Goal: Information Seeking & Learning: Learn about a topic

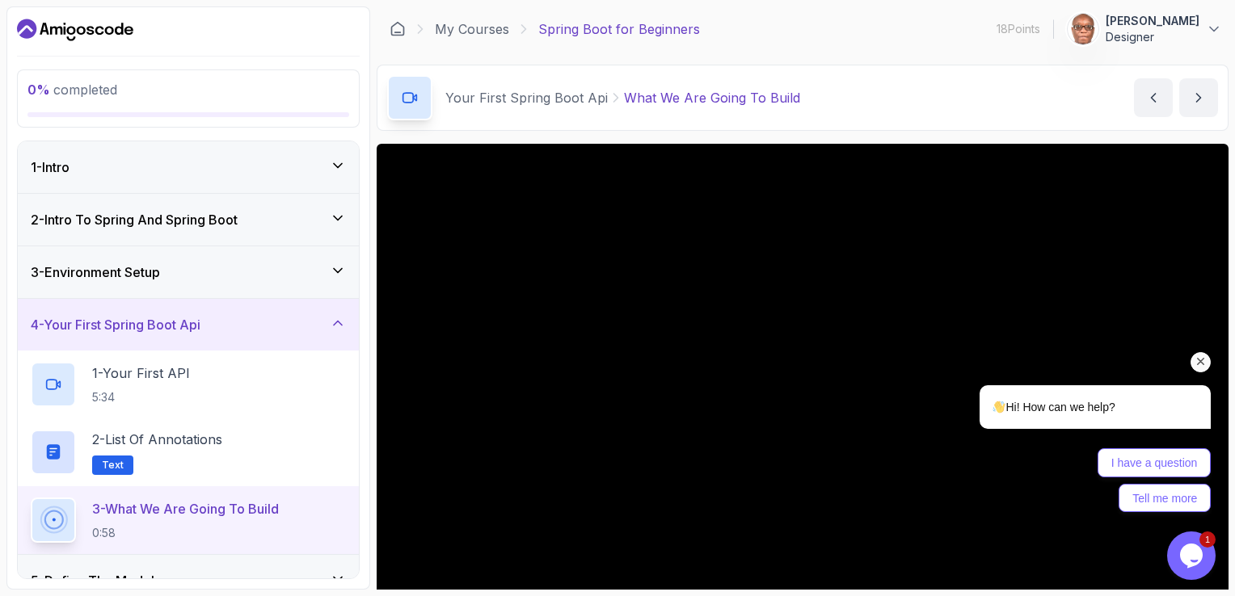
drag, startPoint x: 1200, startPoint y: 360, endPoint x: 2127, endPoint y: 619, distance: 962.5
click at [1200, 360] on icon "Chat attention grabber" at bounding box center [1201, 362] width 15 height 15
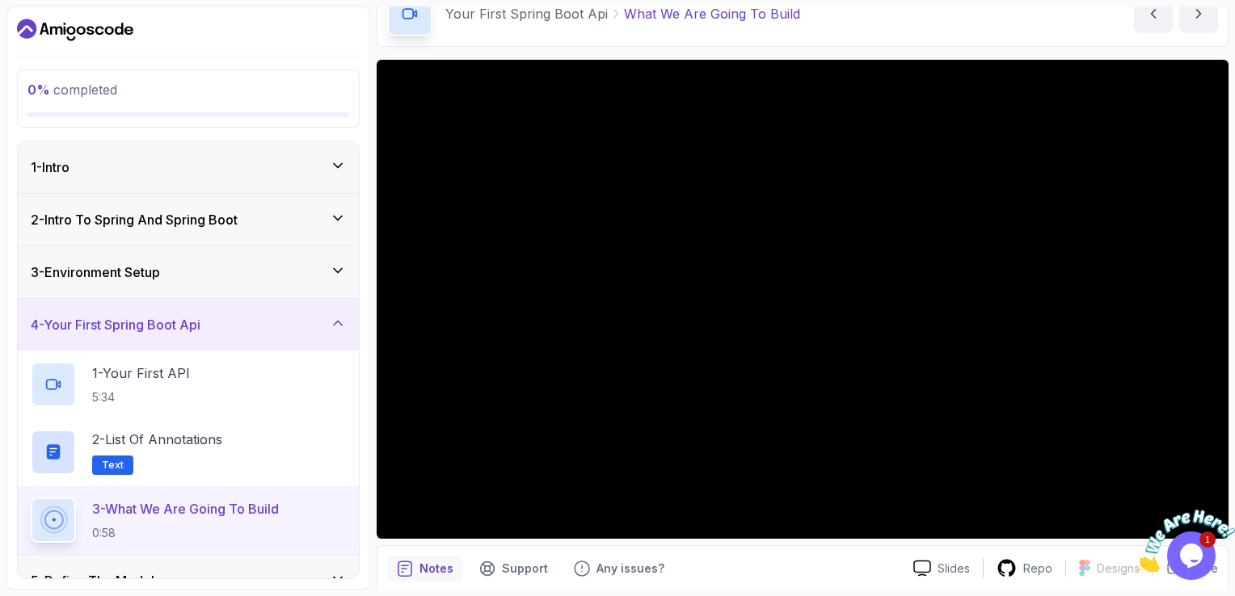
scroll to position [144, 0]
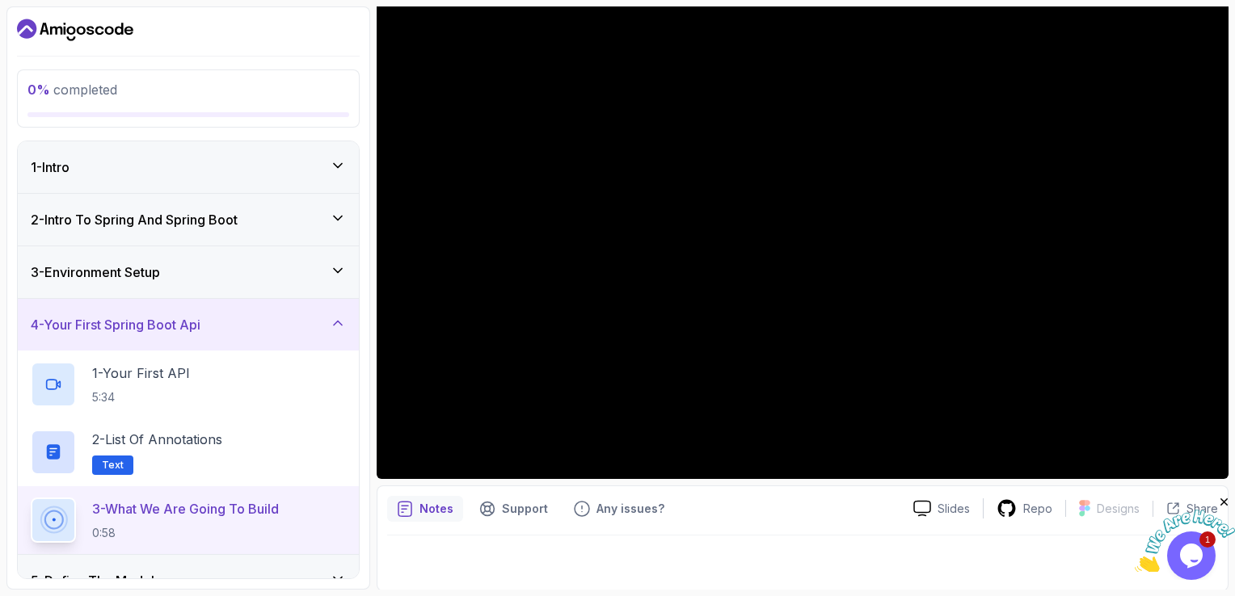
click at [250, 36] on div at bounding box center [188, 30] width 343 height 26
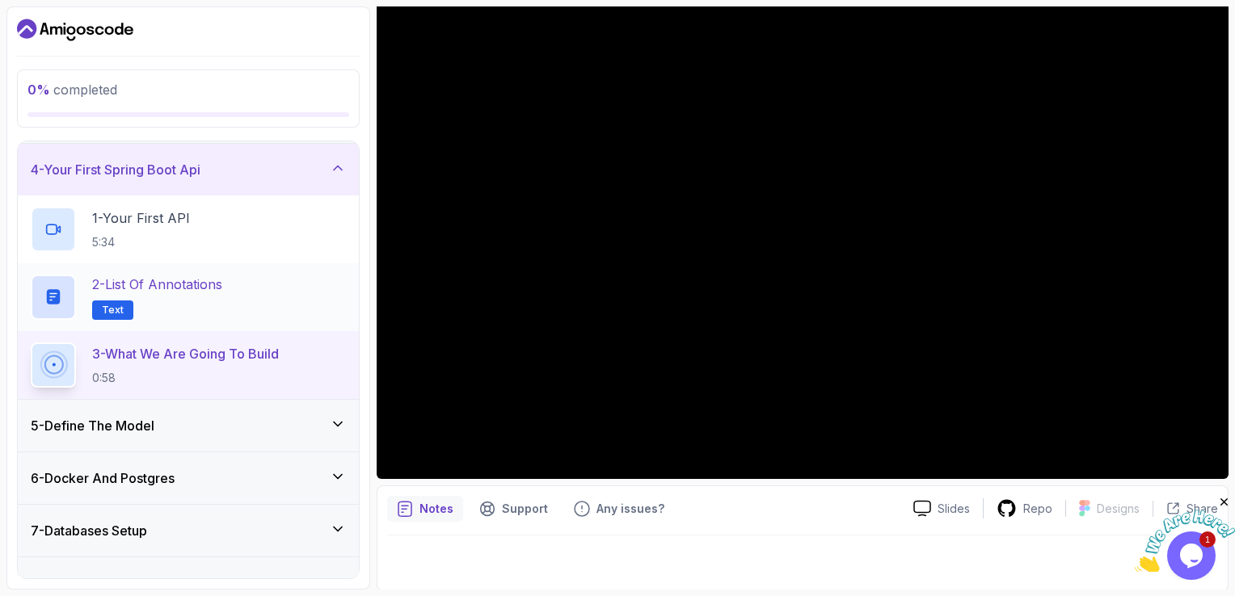
scroll to position [162, 0]
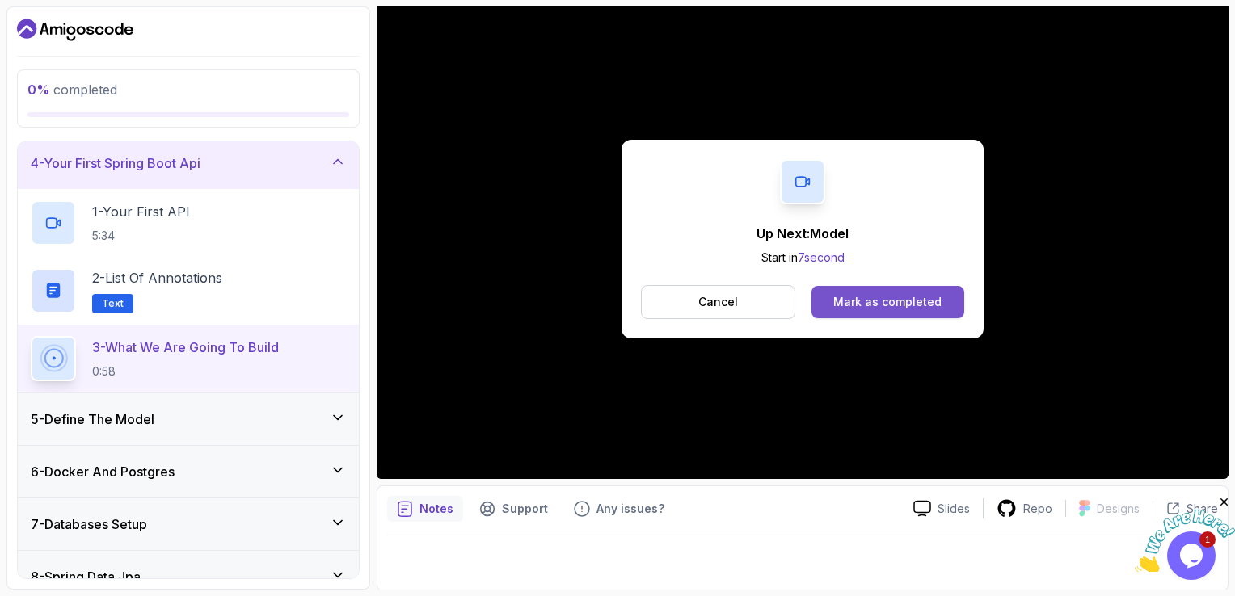
click at [873, 301] on div "Mark as completed" at bounding box center [887, 302] width 108 height 16
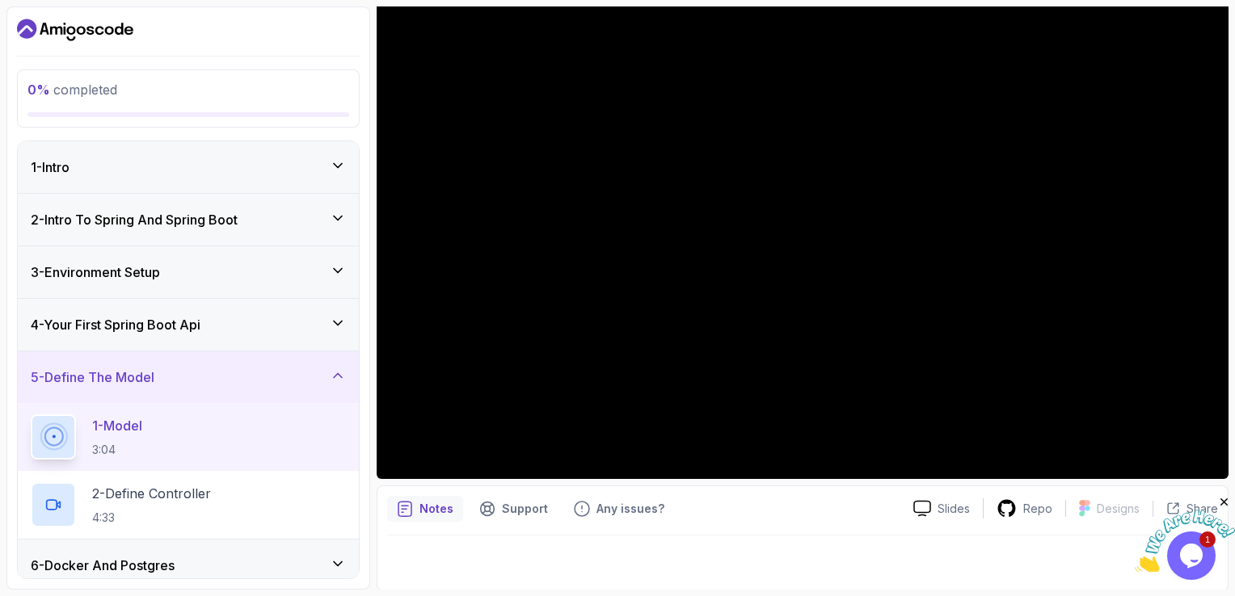
click at [335, 318] on icon at bounding box center [338, 323] width 16 height 16
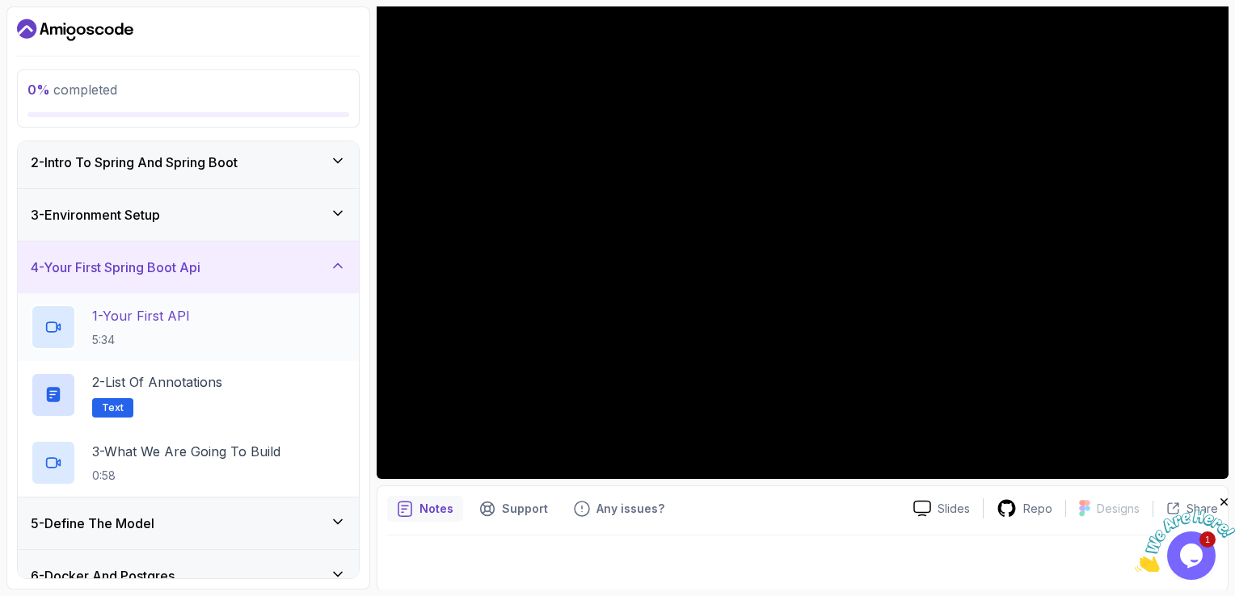
scroll to position [81, 0]
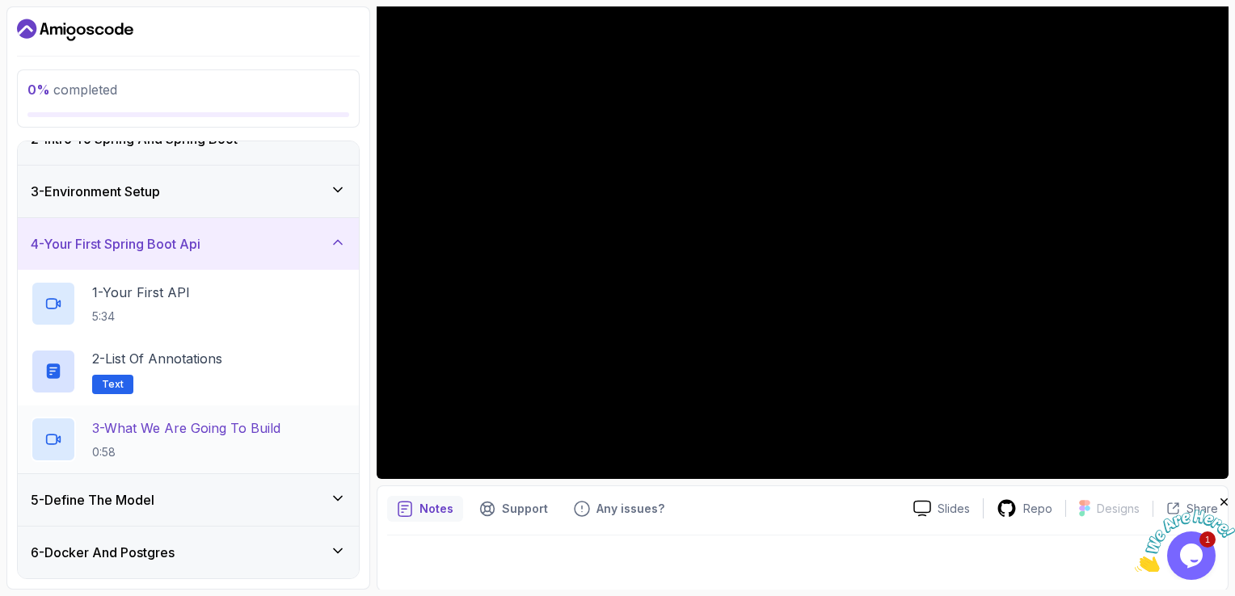
click at [144, 441] on h2 "3 - What We Are Going To Build 0:58" at bounding box center [186, 440] width 188 height 42
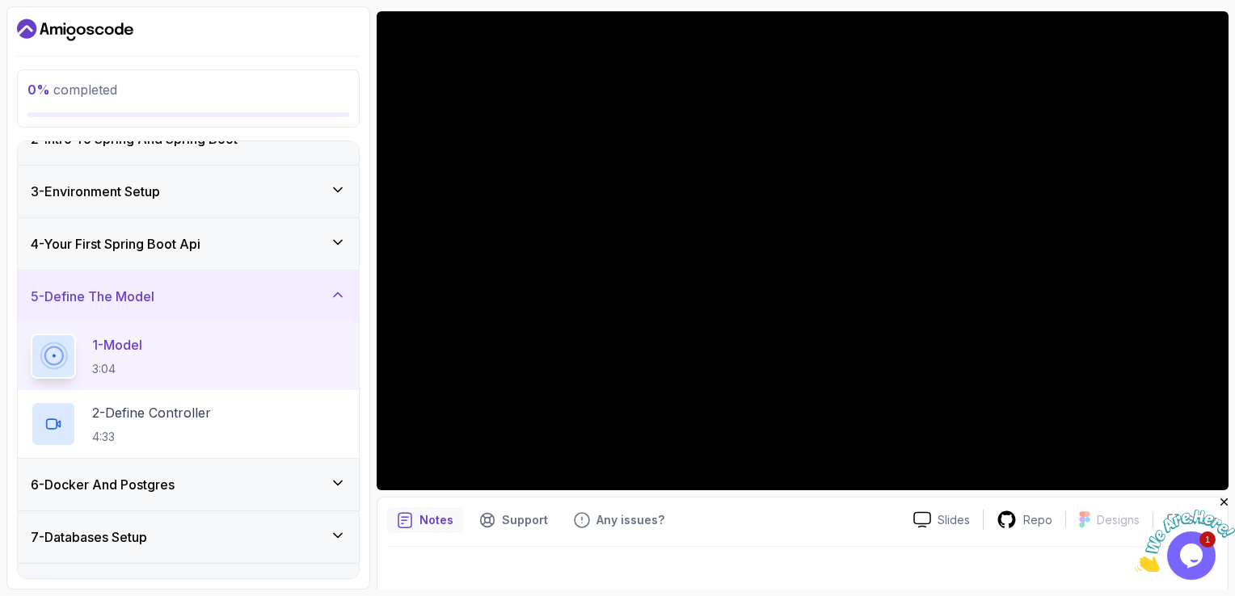
scroll to position [144, 0]
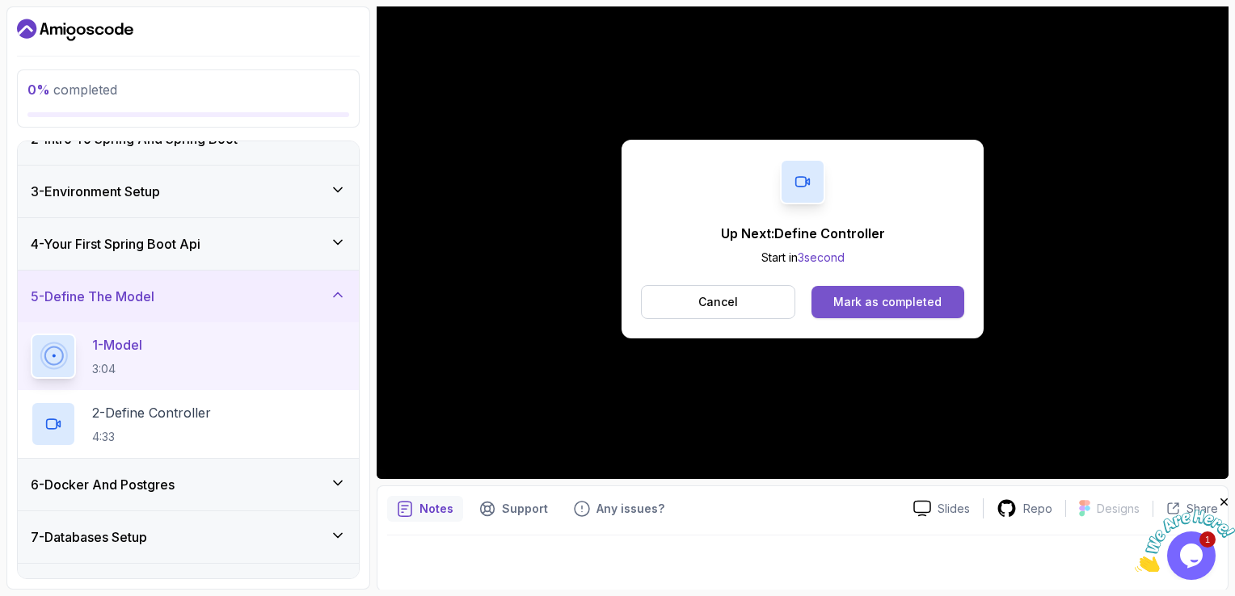
click at [897, 302] on div "Mark as completed" at bounding box center [887, 302] width 108 height 16
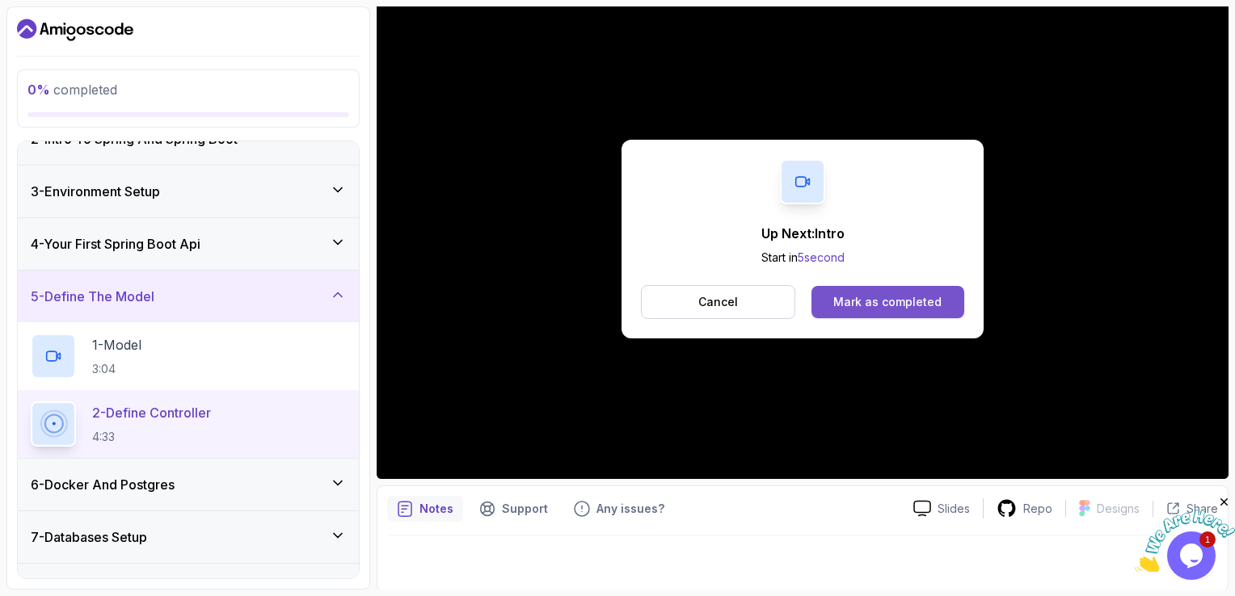
click at [894, 306] on div "Mark as completed" at bounding box center [887, 302] width 108 height 16
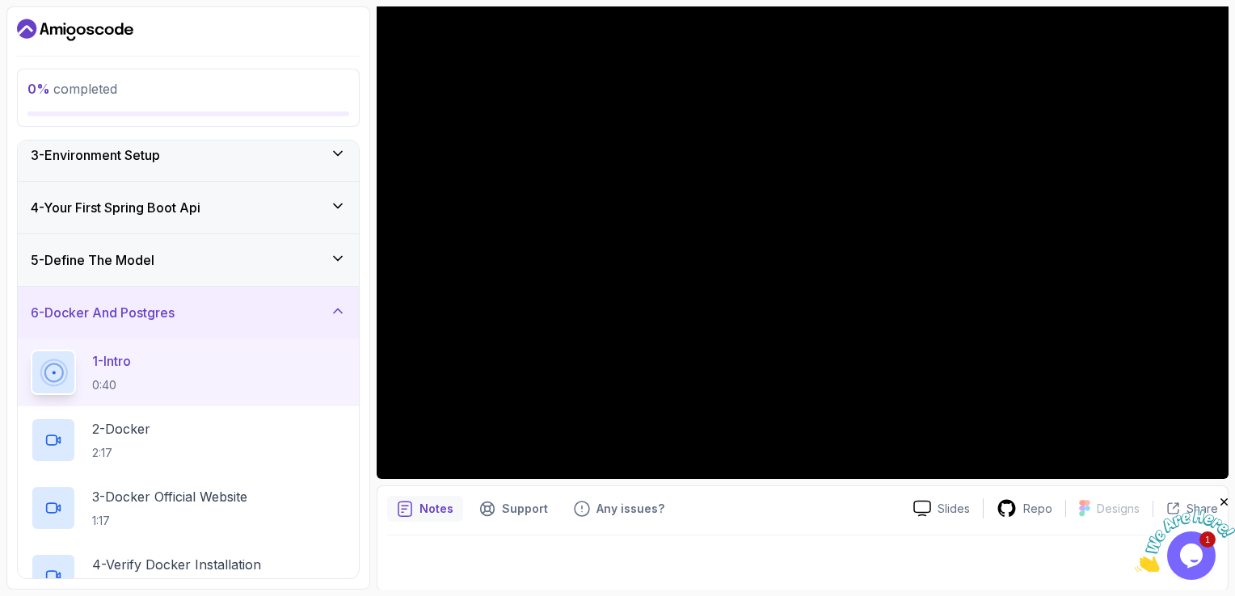
scroll to position [81, 0]
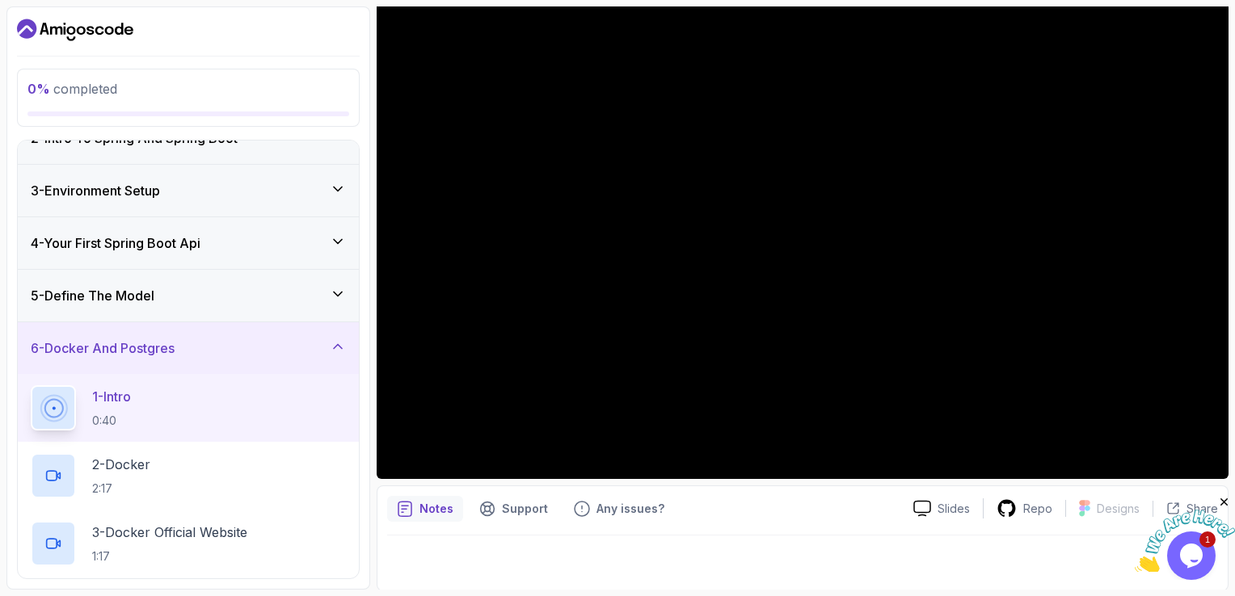
click at [337, 294] on icon at bounding box center [338, 295] width 8 height 4
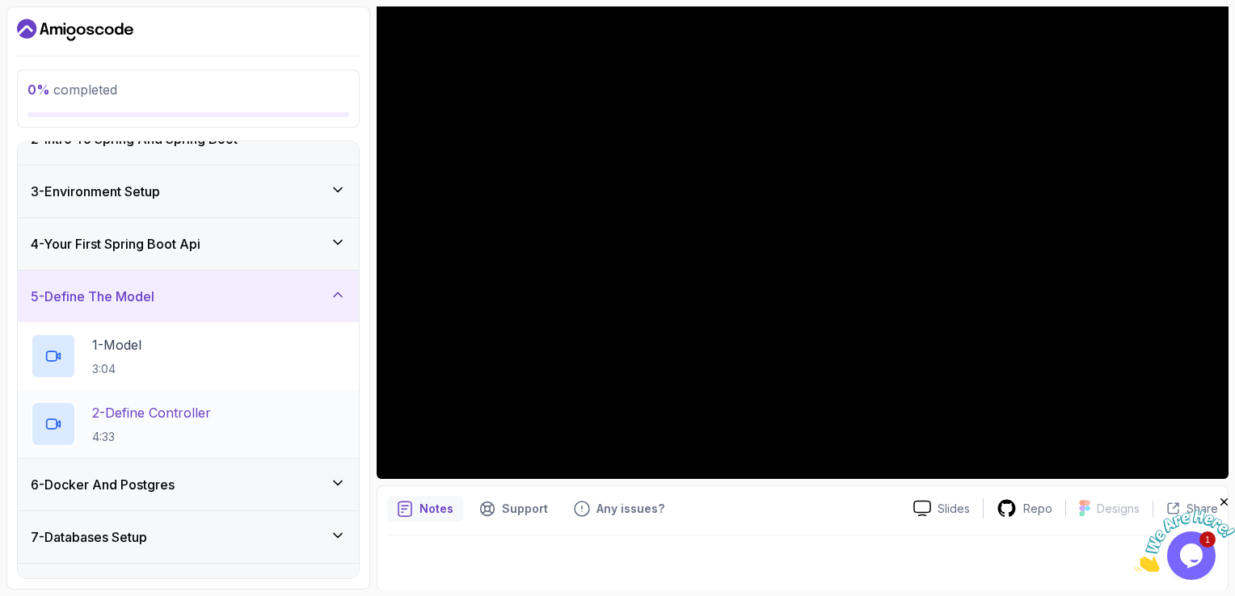
click at [145, 411] on p "2 - Define Controller" at bounding box center [151, 412] width 119 height 19
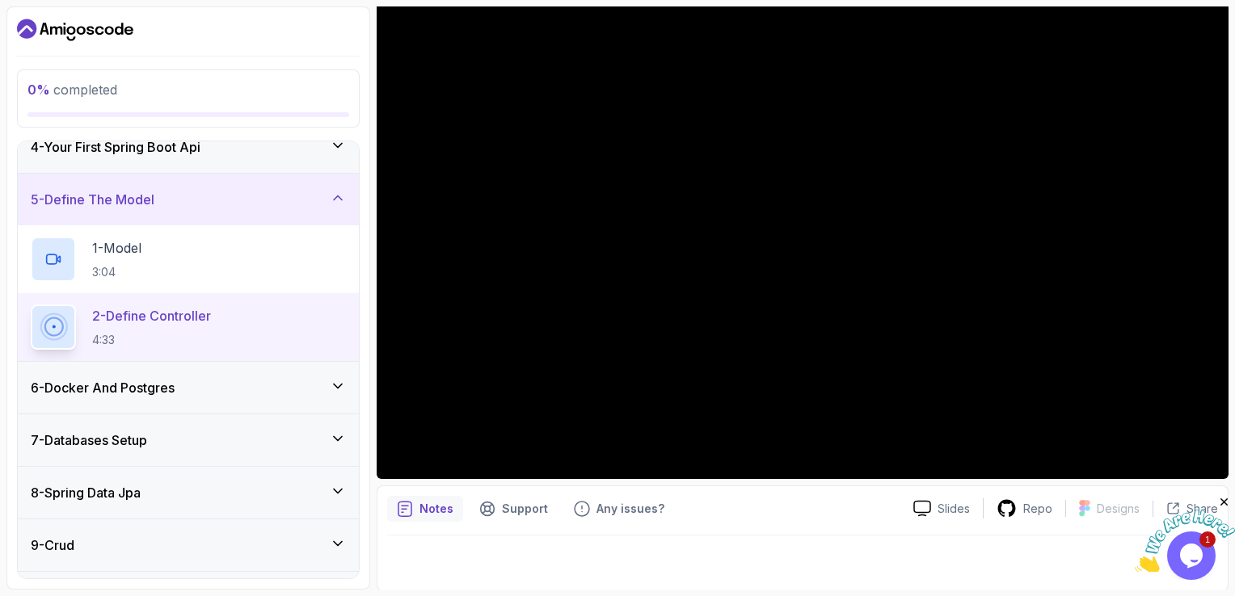
scroll to position [162, 0]
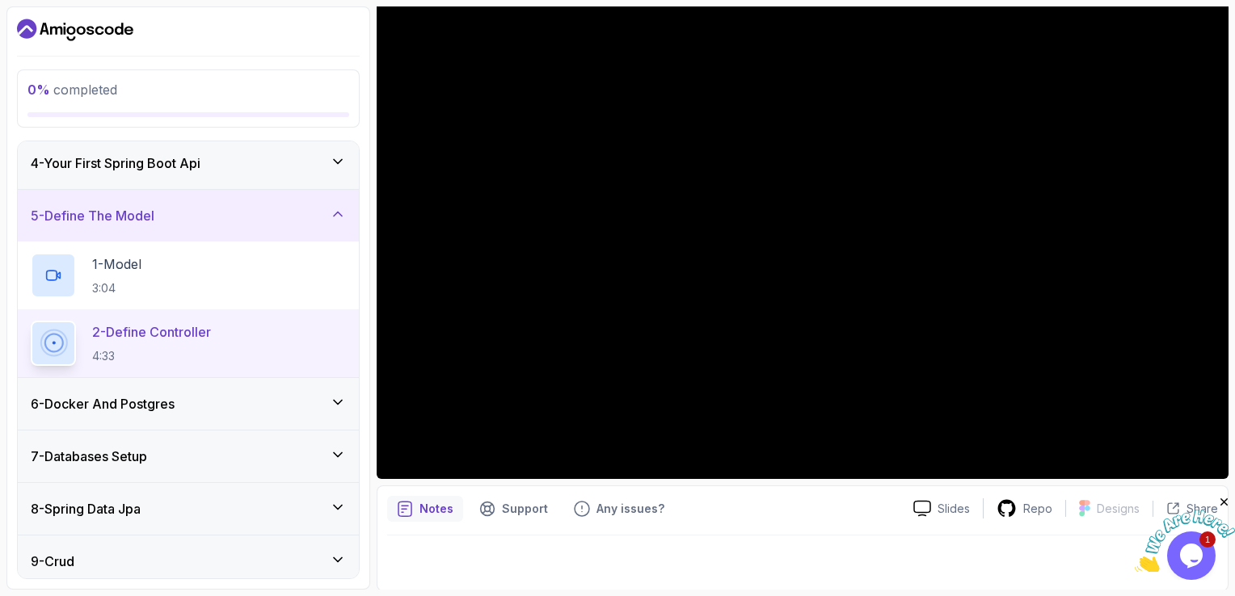
click at [340, 402] on icon at bounding box center [338, 402] width 16 height 16
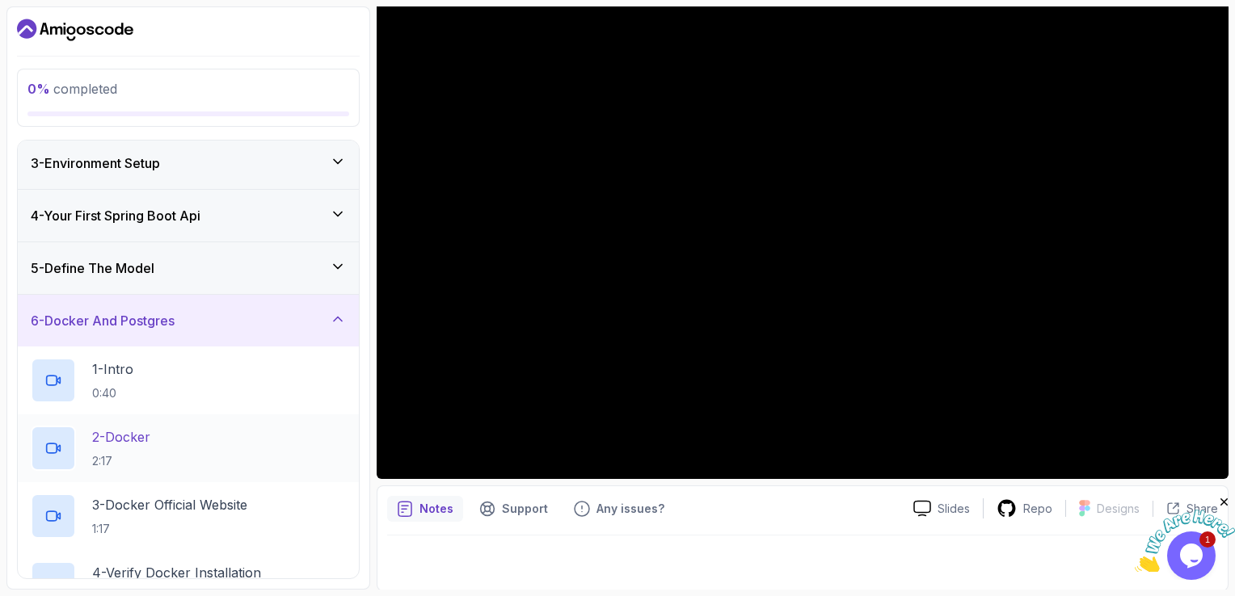
scroll to position [81, 0]
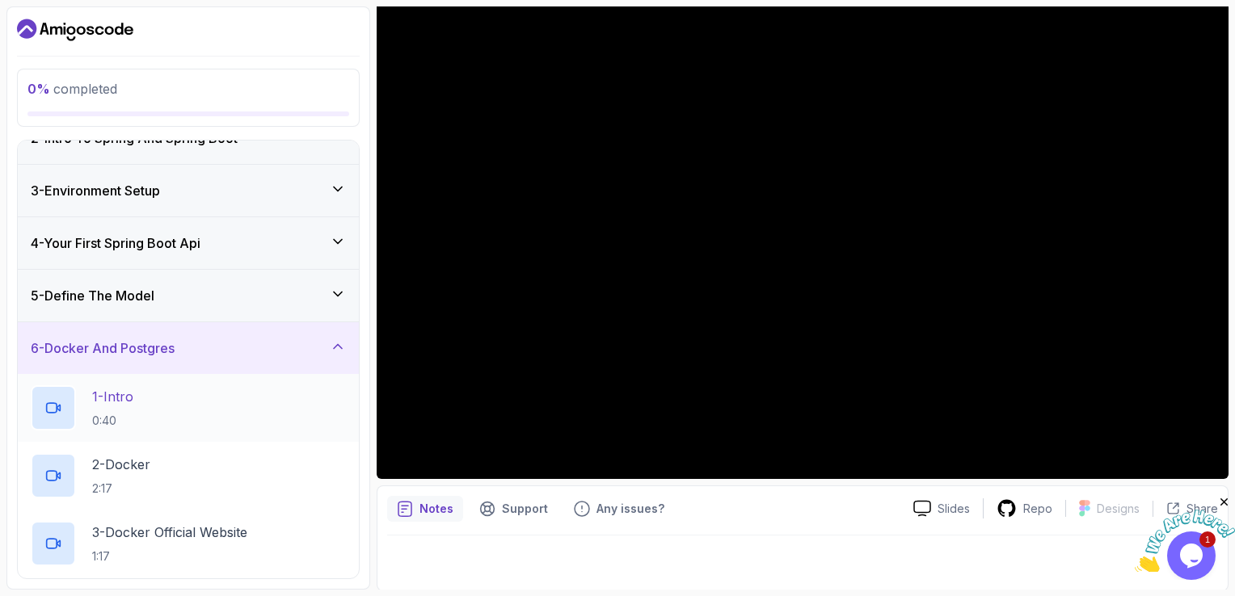
click at [122, 398] on p "1 - Intro" at bounding box center [112, 396] width 41 height 19
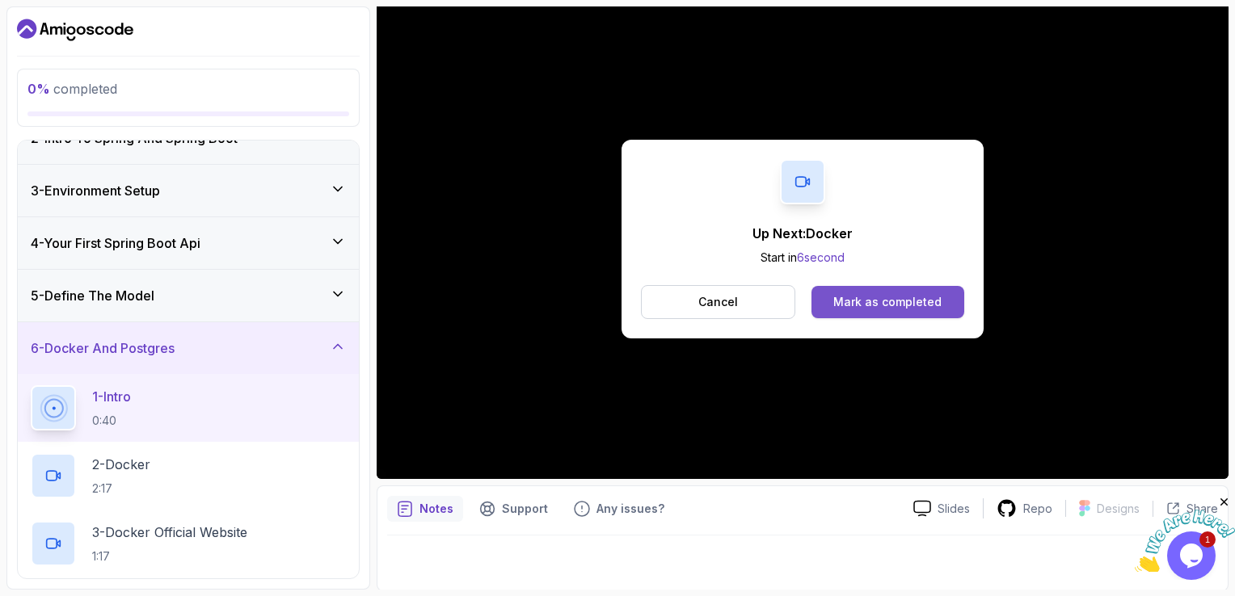
click at [915, 304] on div "Mark as completed" at bounding box center [887, 302] width 108 height 16
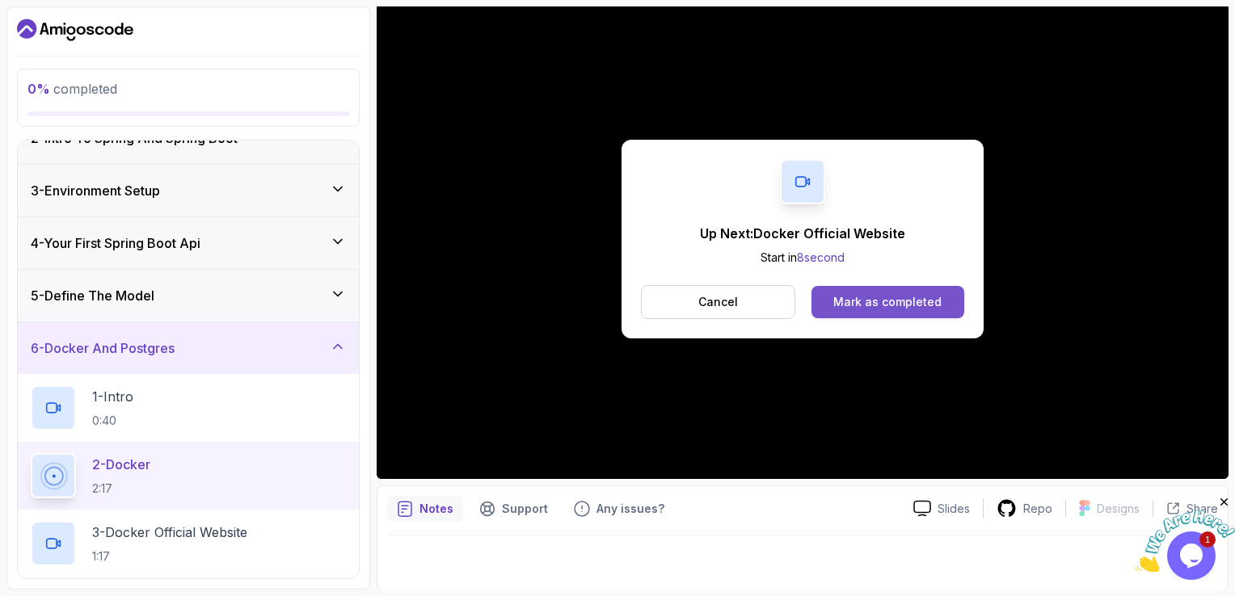
click at [890, 297] on div "Mark as completed" at bounding box center [887, 302] width 108 height 16
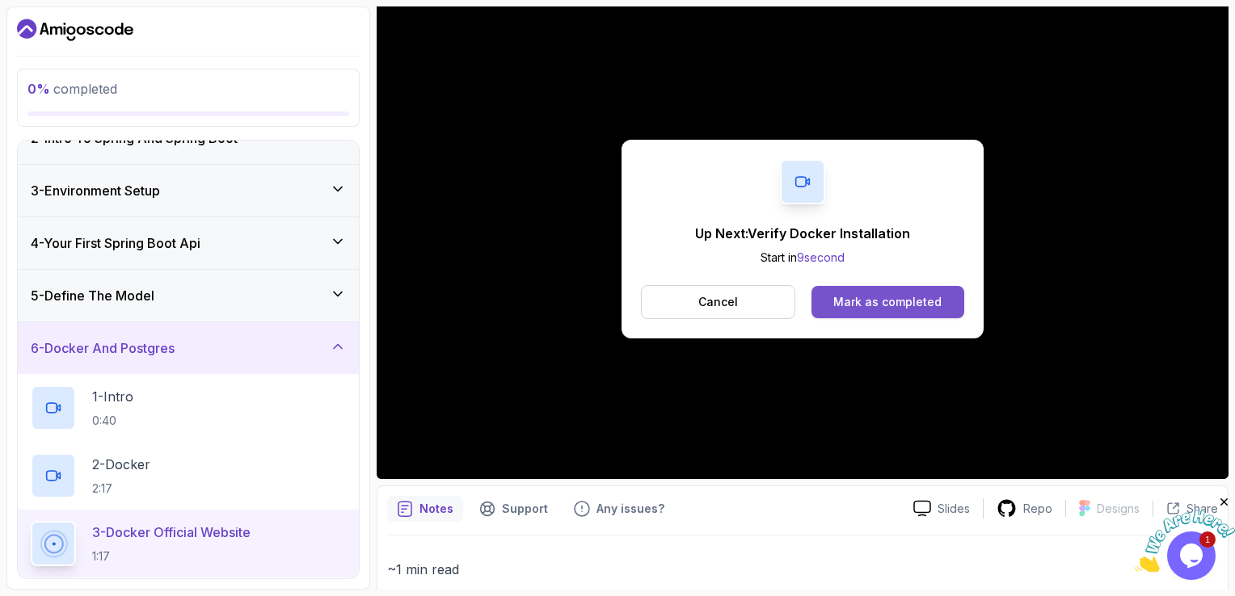
click at [888, 294] on div "Mark as completed" at bounding box center [887, 302] width 108 height 16
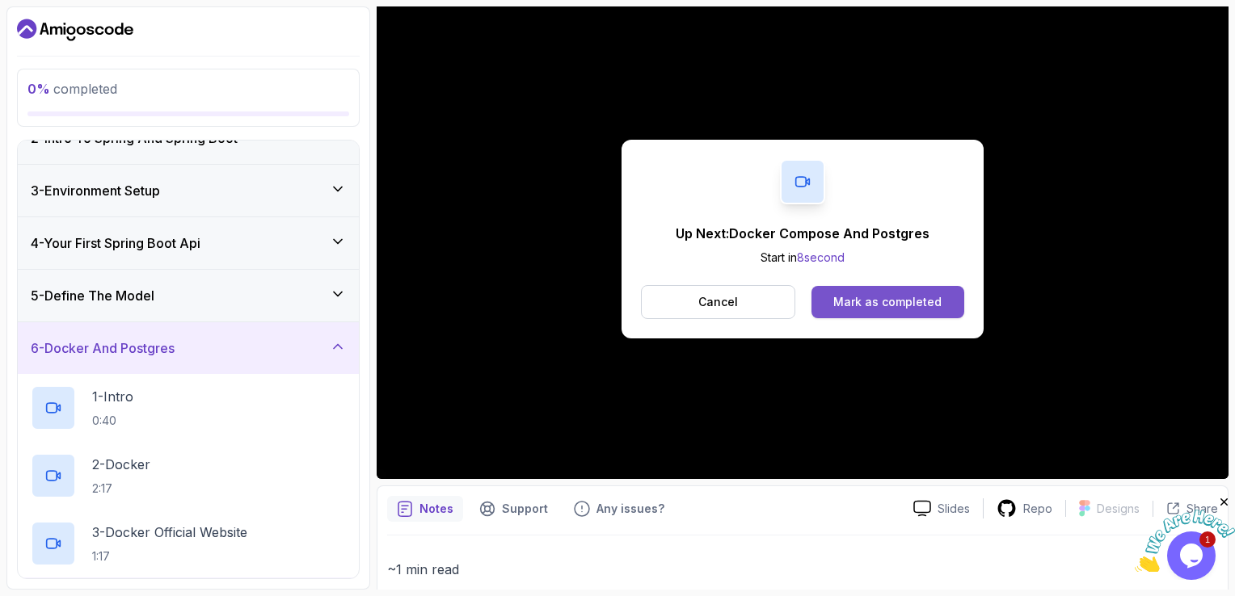
click at [876, 296] on div "Mark as completed" at bounding box center [887, 302] width 108 height 16
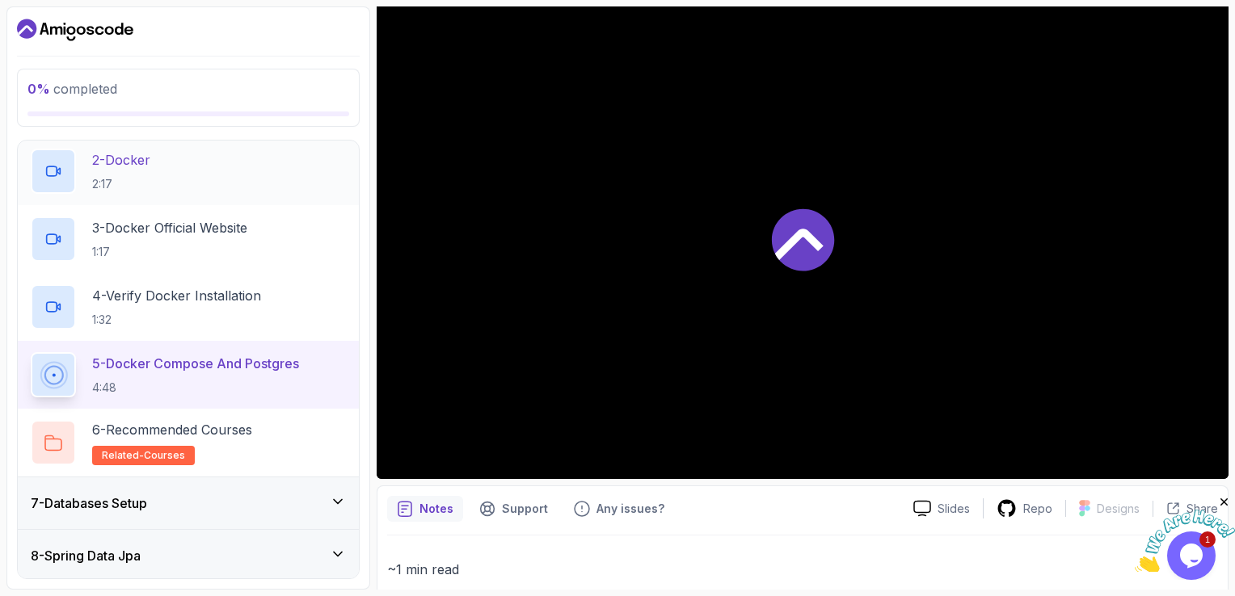
scroll to position [404, 0]
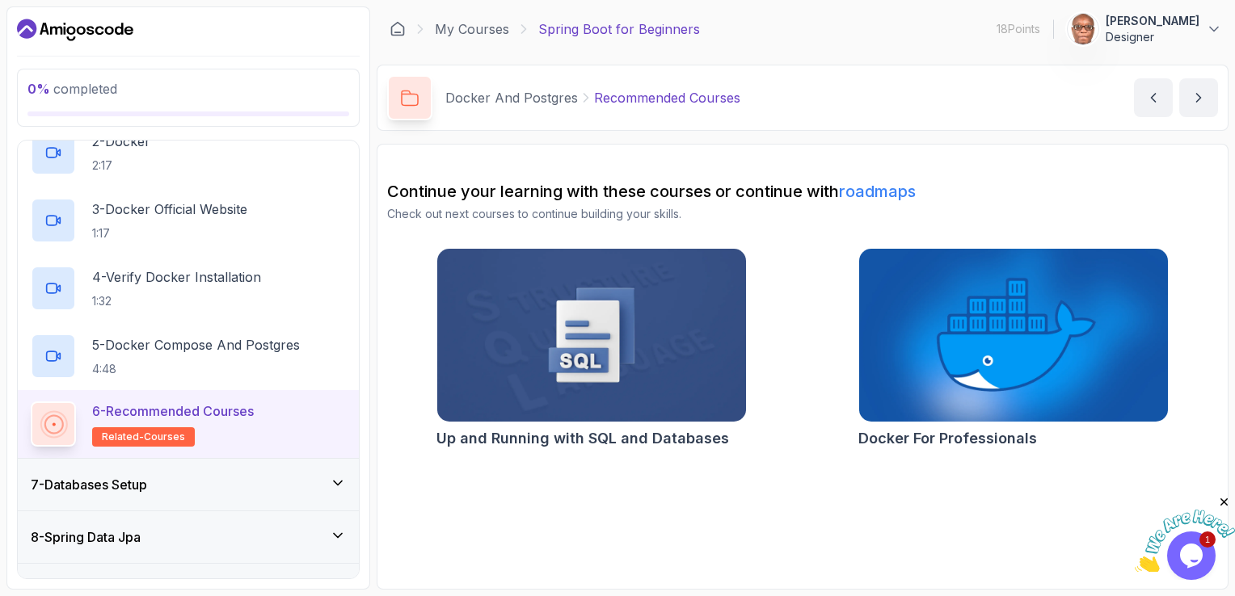
click at [798, 312] on div "Up and Running with SQL and Databases Docker For Professionals" at bounding box center [802, 351] width 831 height 207
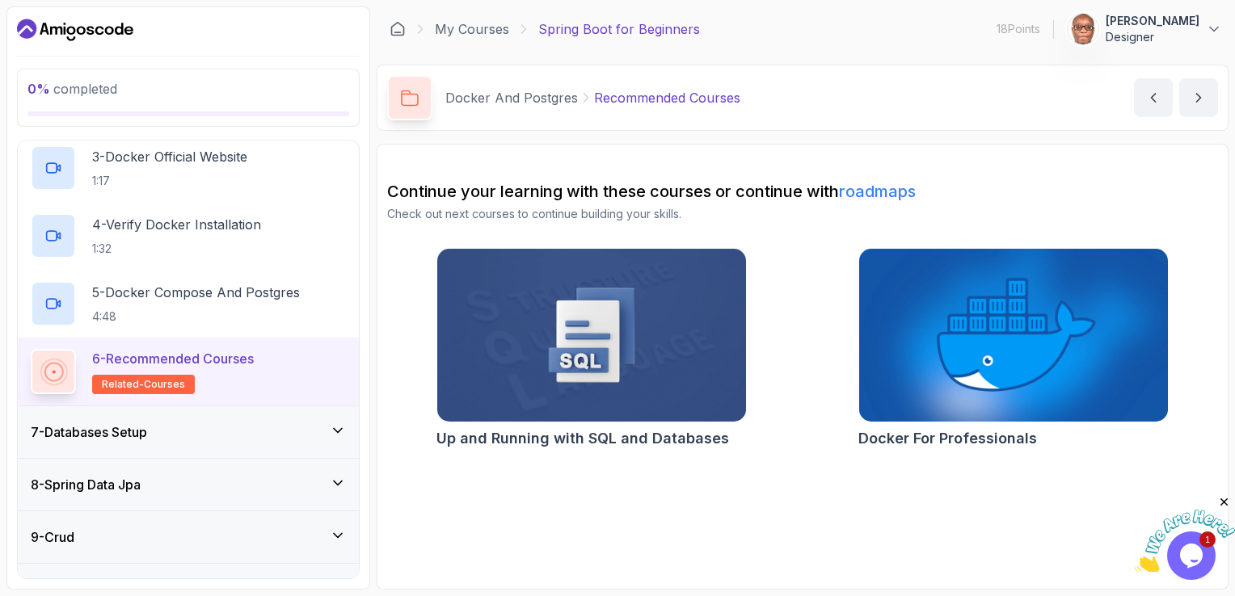
scroll to position [485, 0]
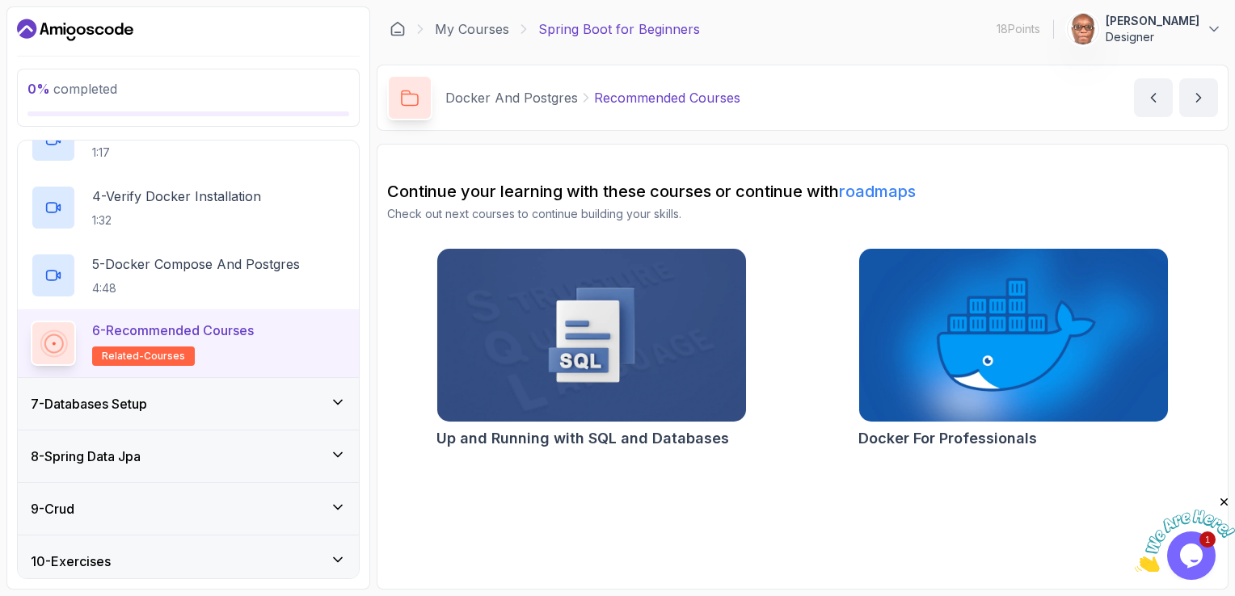
click at [139, 397] on h3 "7 - Databases Setup" at bounding box center [89, 403] width 116 height 19
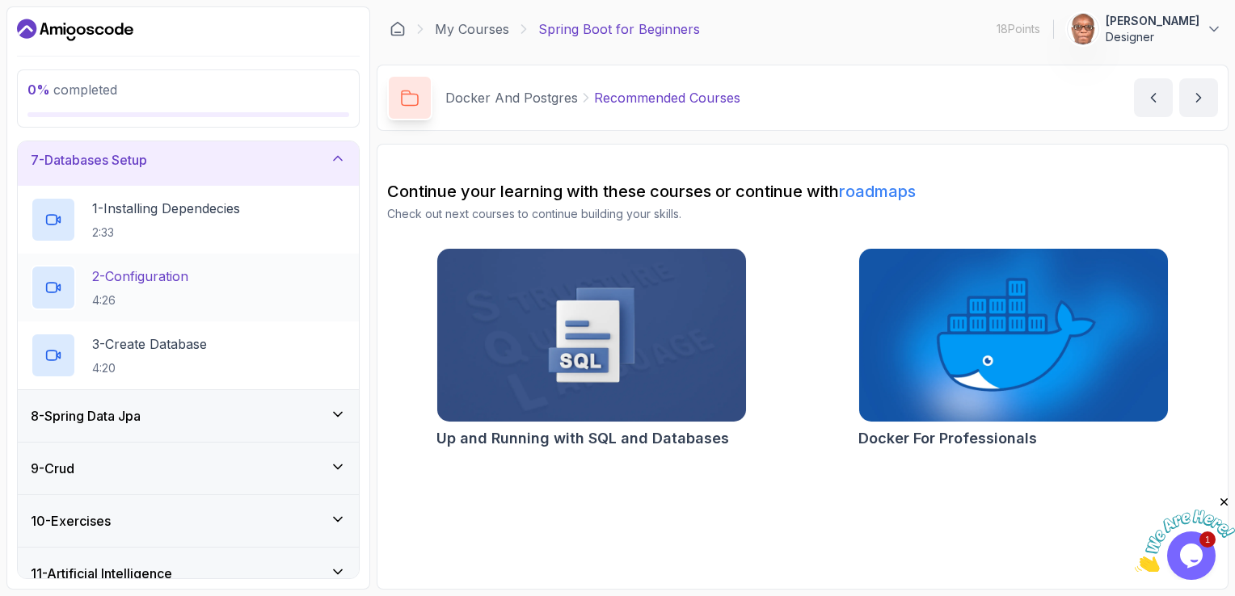
scroll to position [350, 0]
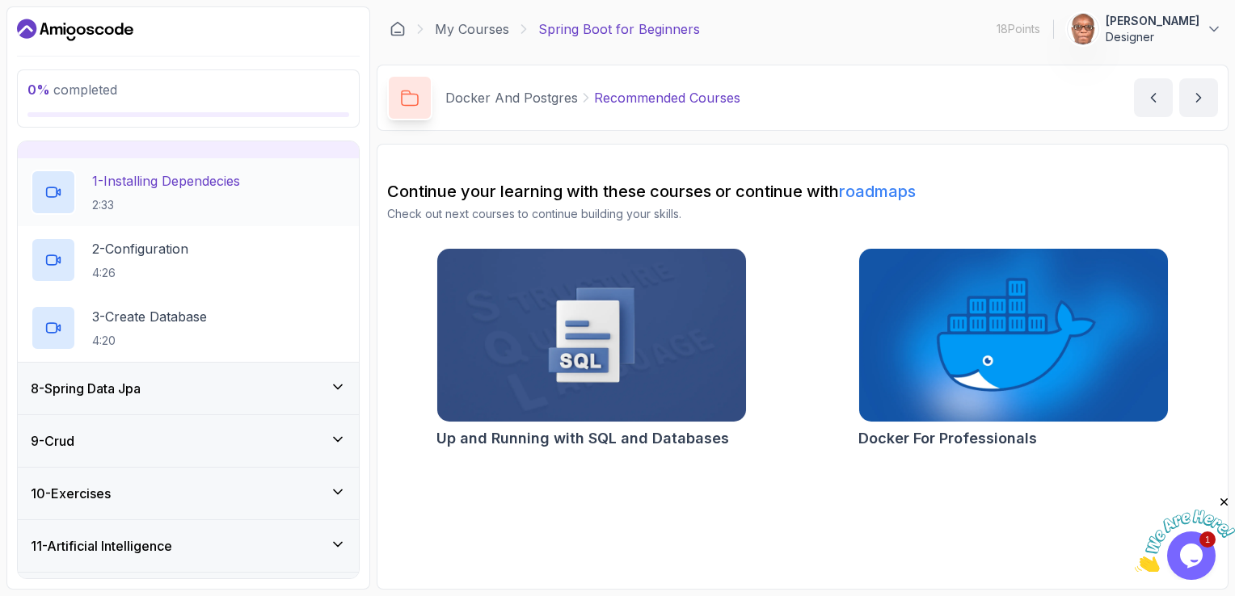
click at [142, 180] on p "1 - Installing Dependecies" at bounding box center [166, 180] width 148 height 19
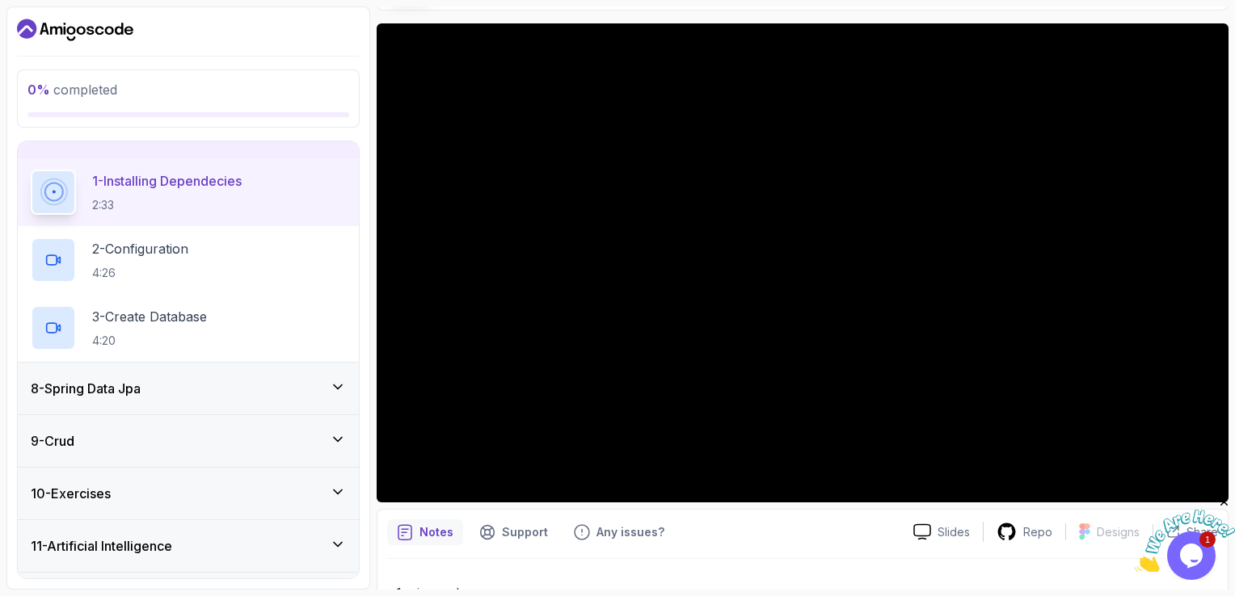
scroll to position [81, 0]
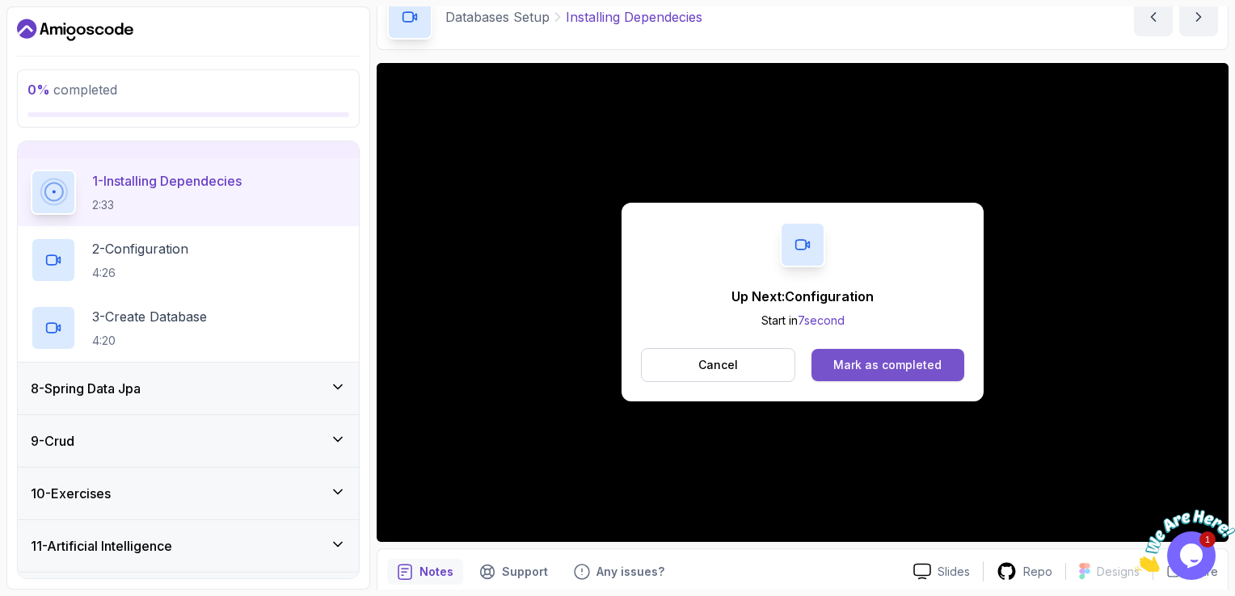
click at [899, 358] on div "Mark as completed" at bounding box center [887, 365] width 108 height 16
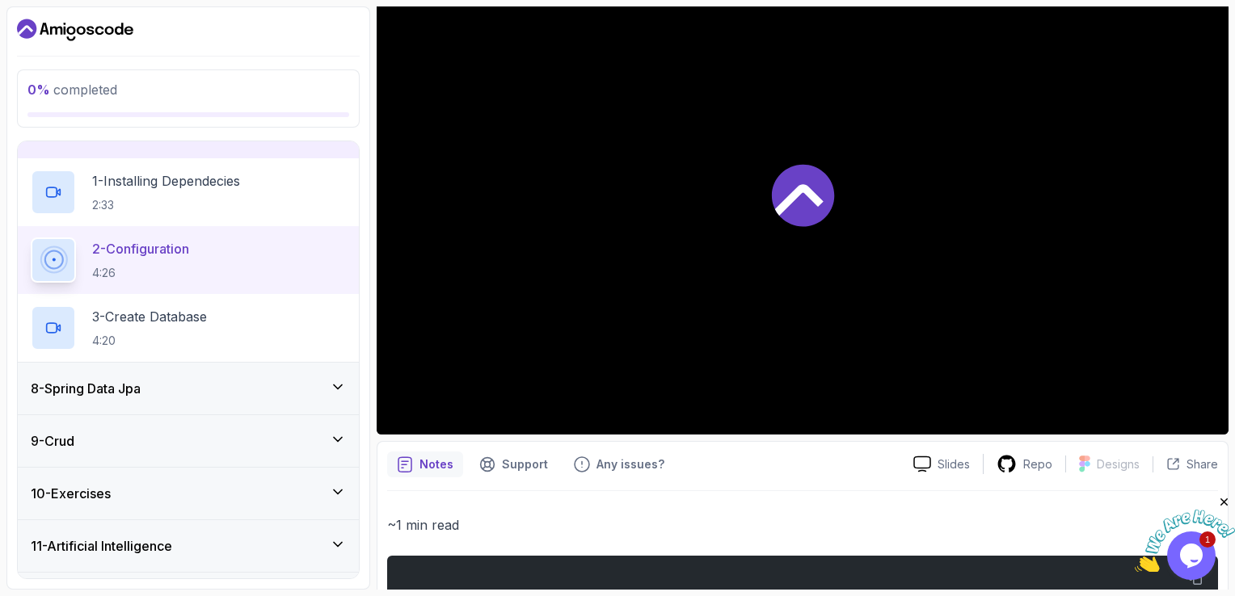
scroll to position [40, 0]
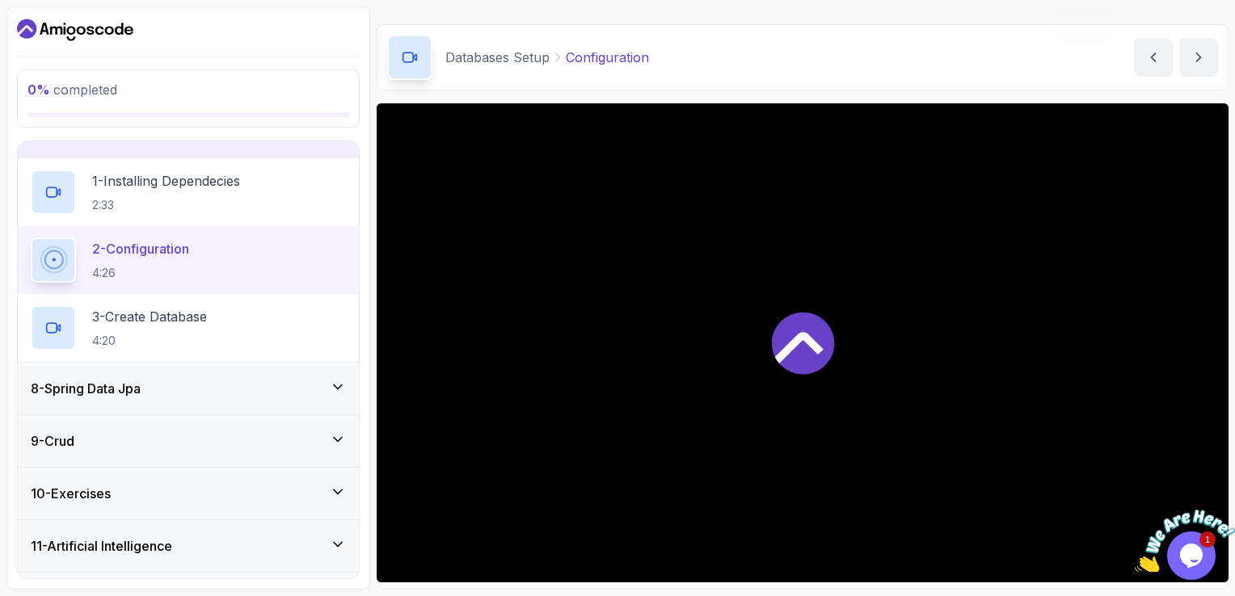
click at [663, 234] on div at bounding box center [803, 342] width 852 height 479
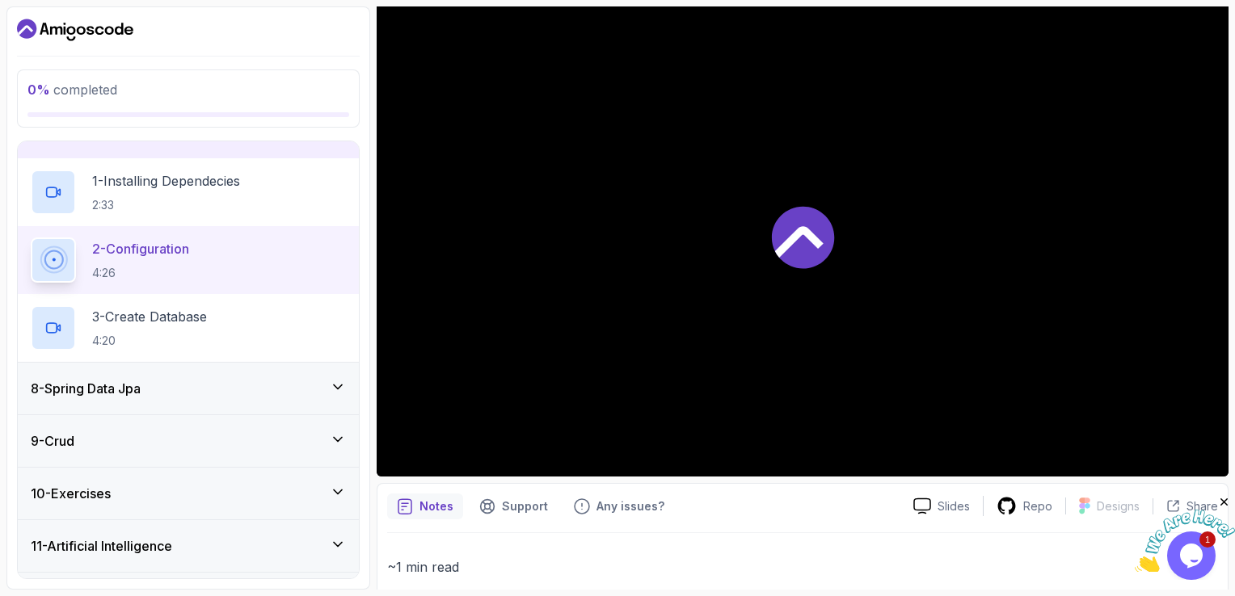
scroll to position [0, 0]
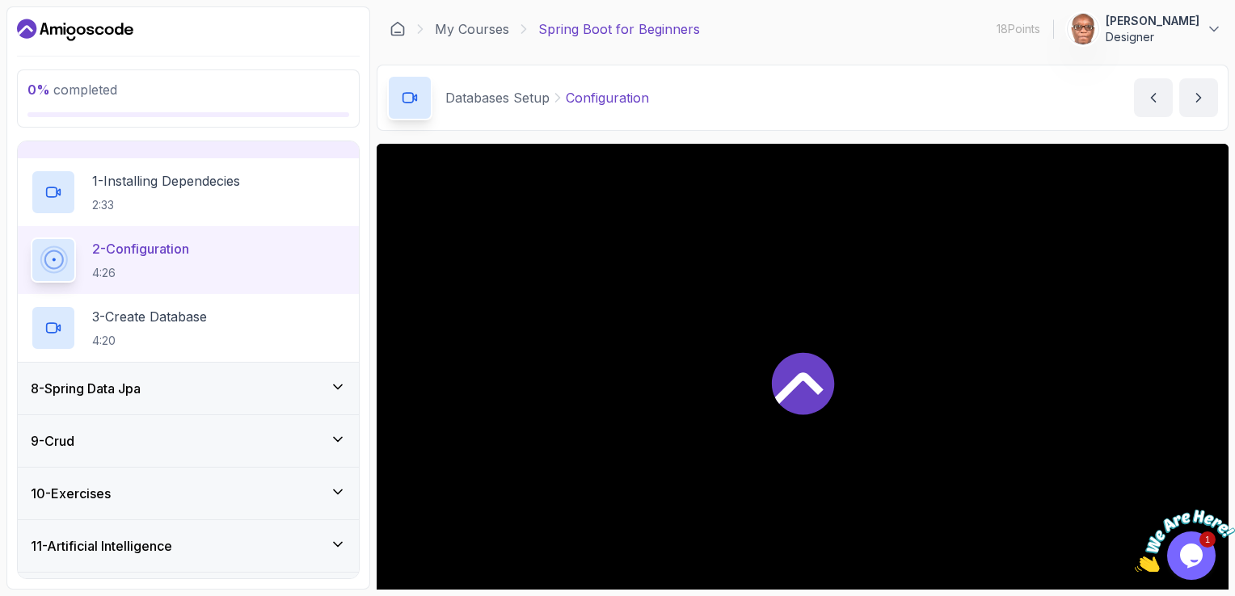
click at [607, 376] on div at bounding box center [803, 383] width 852 height 479
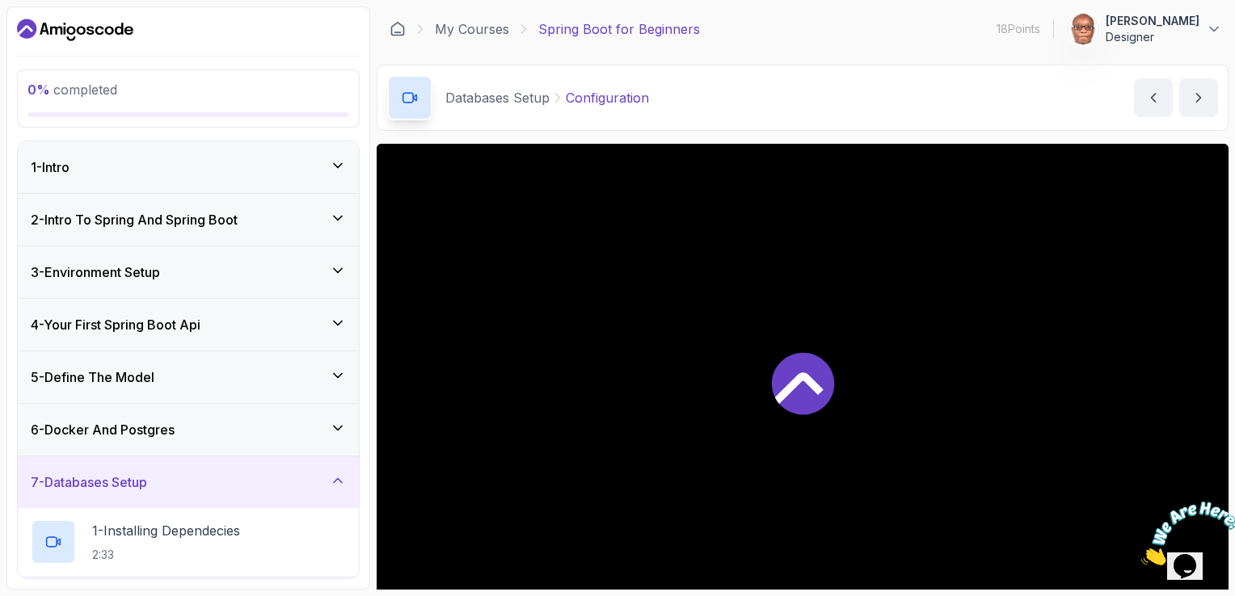
click at [794, 385] on icon at bounding box center [799, 389] width 48 height 32
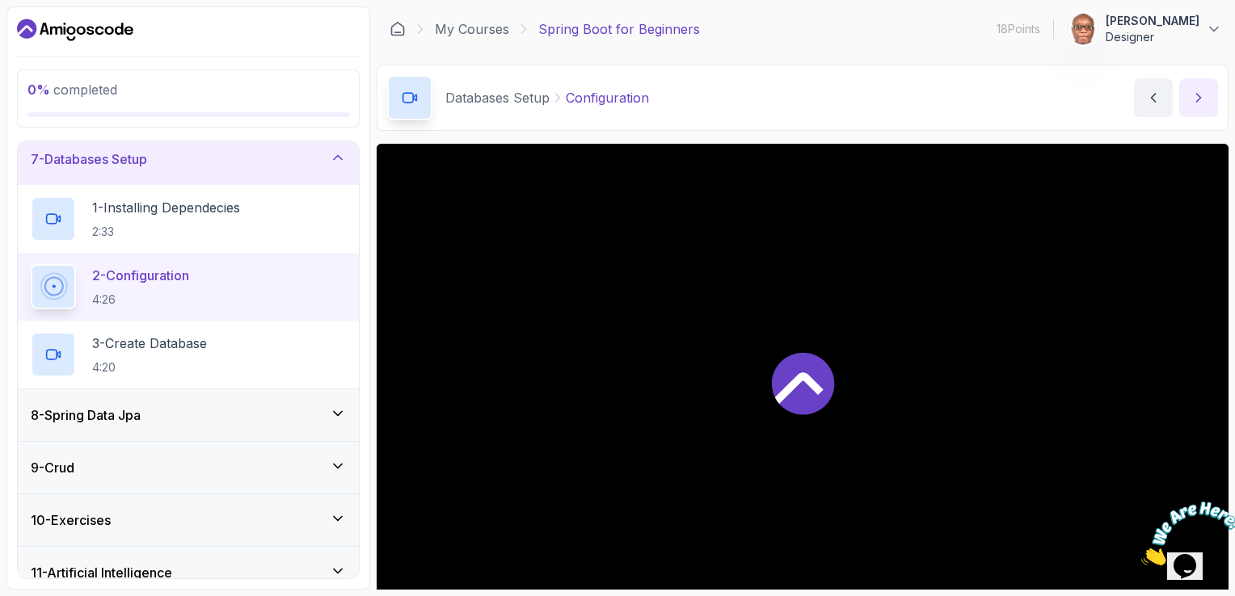
click at [1198, 97] on icon "next content" at bounding box center [1198, 98] width 16 height 16
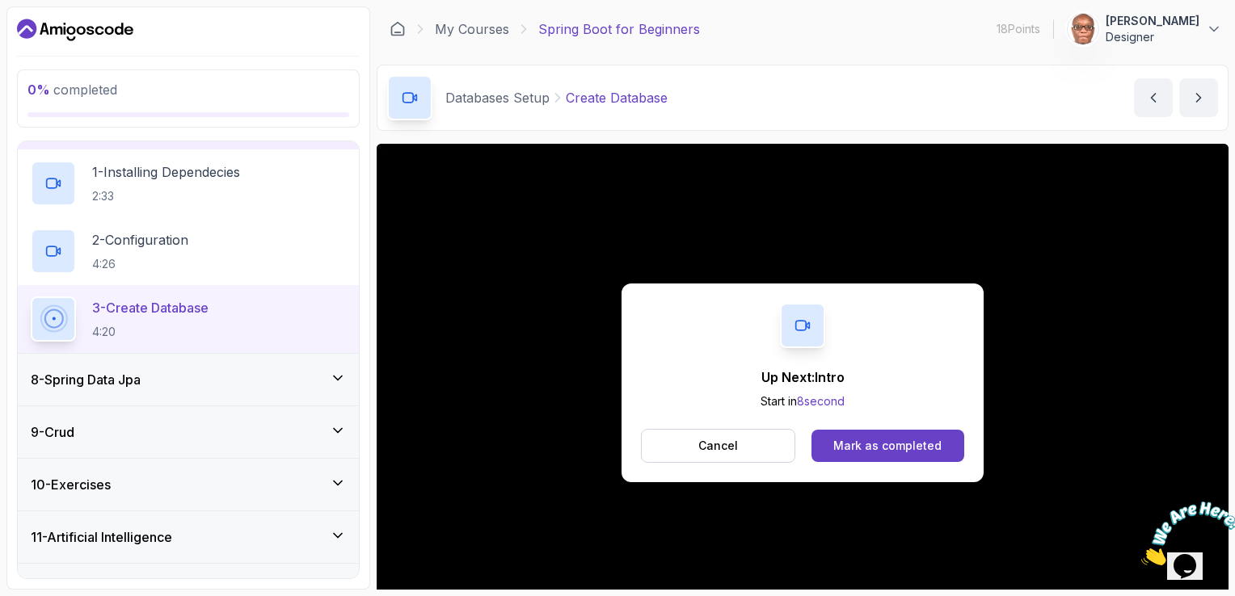
scroll to position [392, 0]
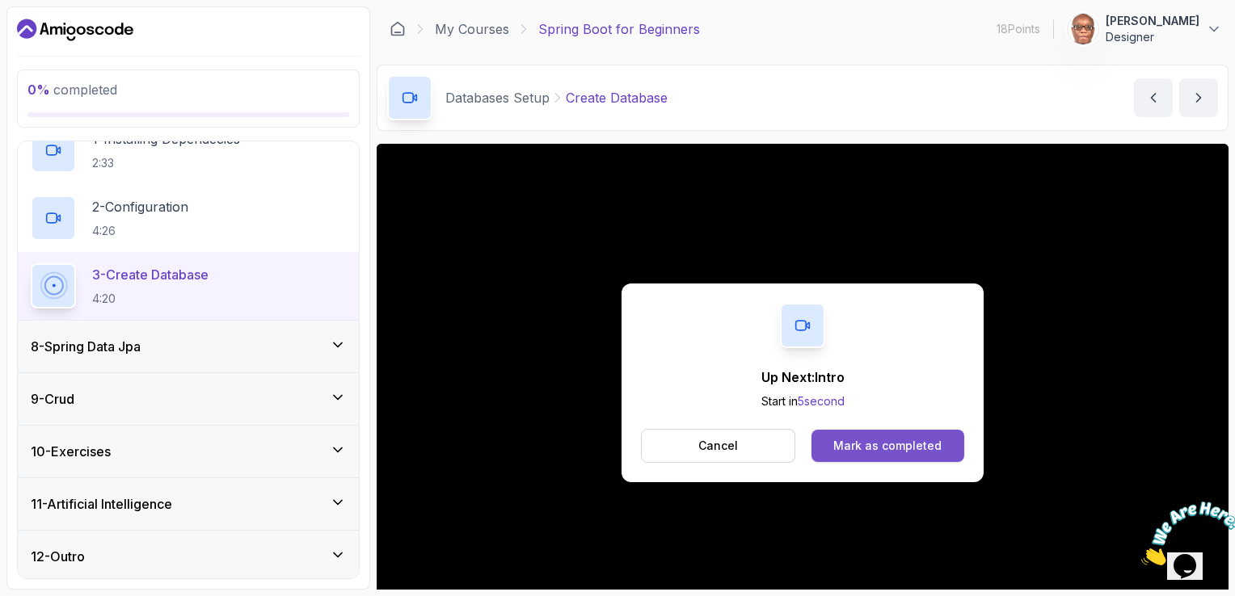
click at [890, 438] on div "Mark as completed" at bounding box center [887, 446] width 108 height 16
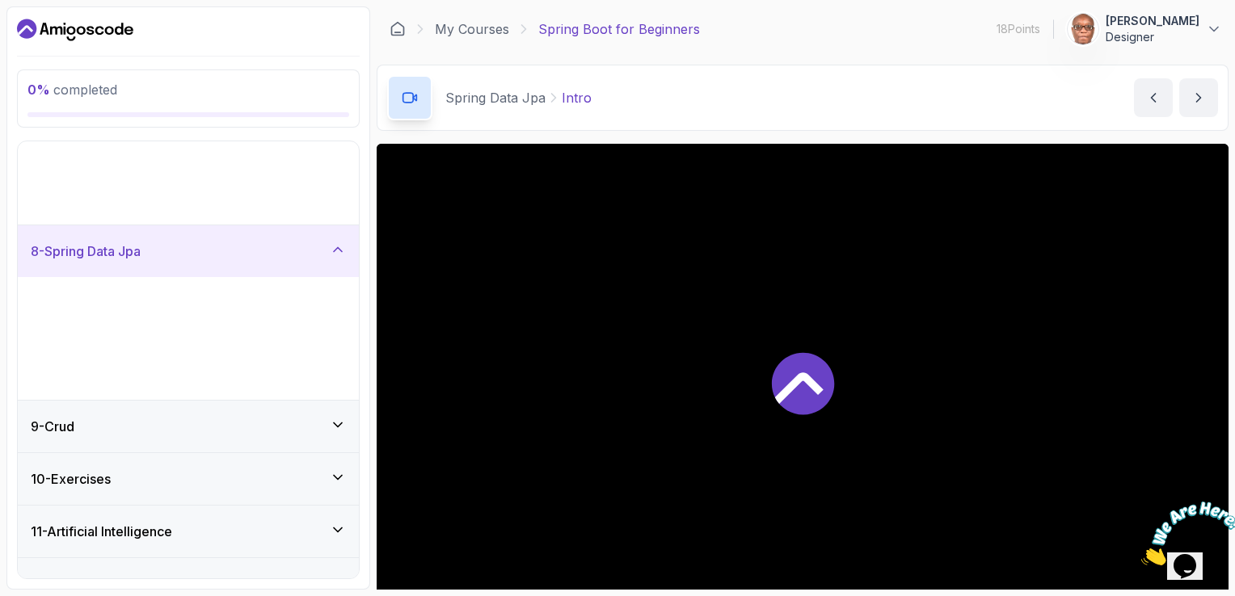
scroll to position [188, 0]
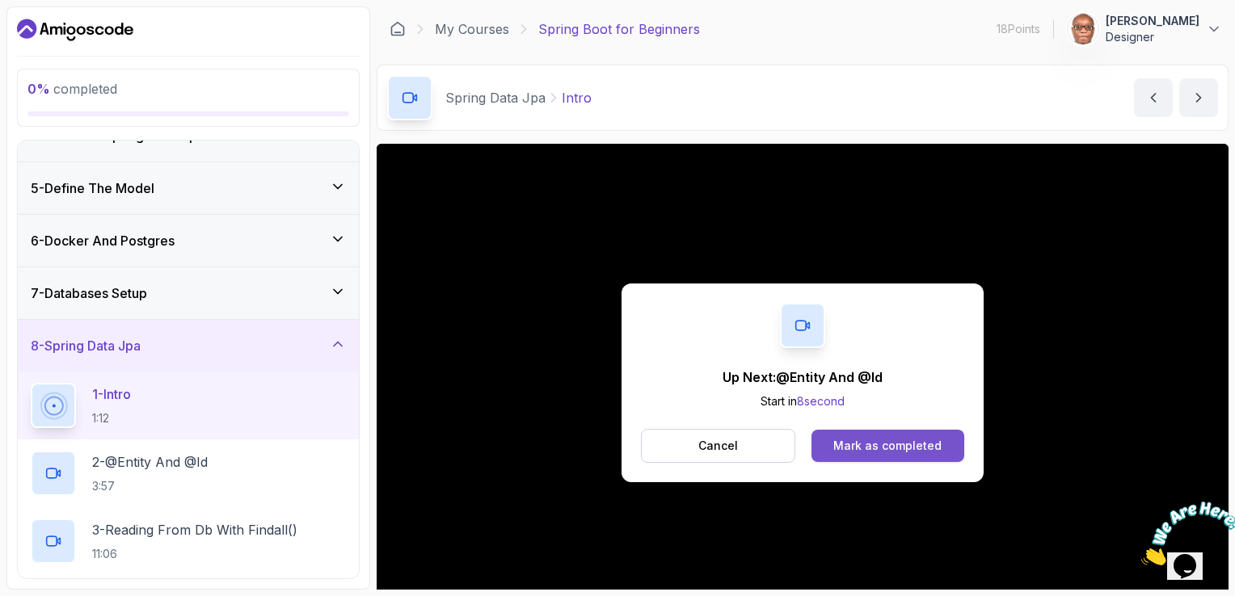
click at [914, 448] on div "Mark as completed" at bounding box center [887, 446] width 108 height 16
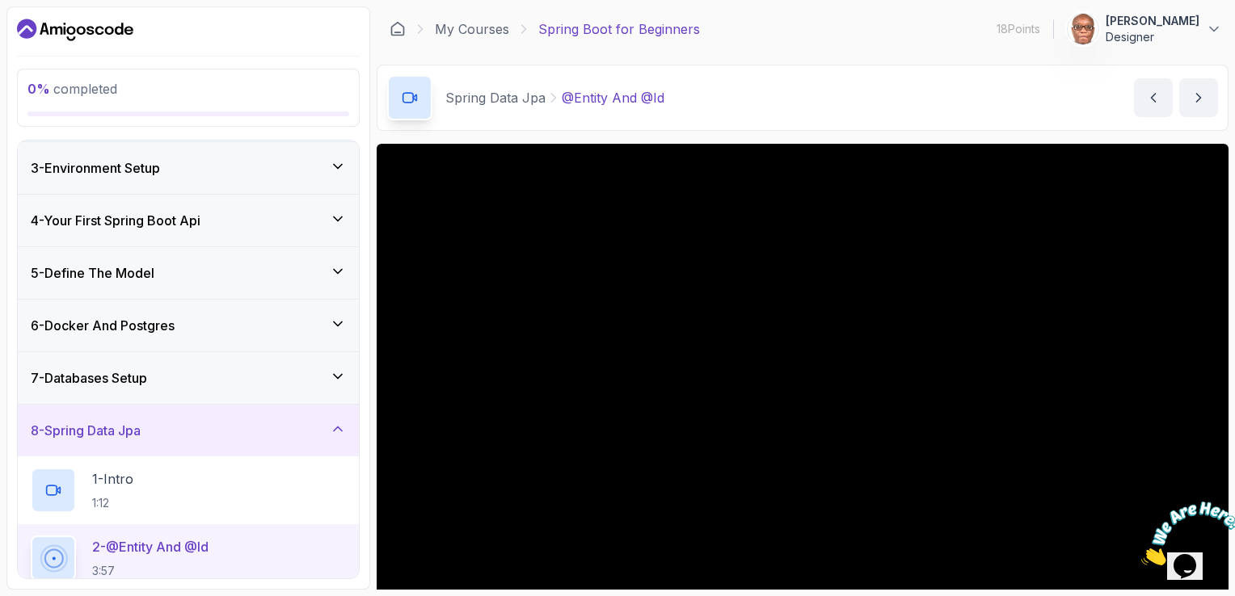
scroll to position [27, 0]
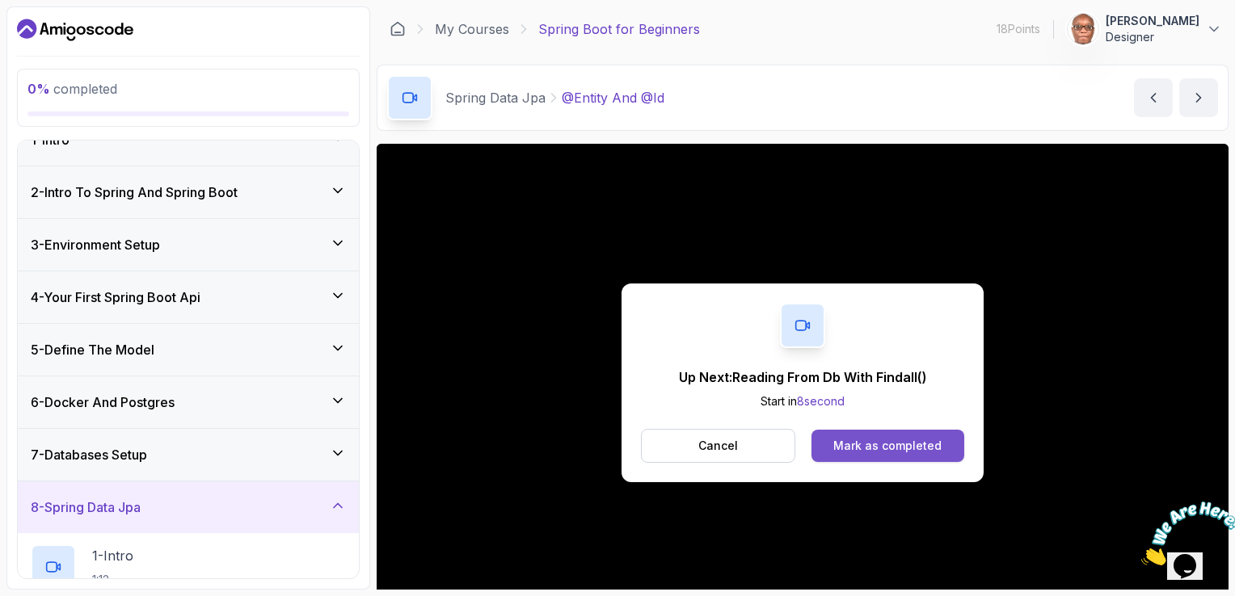
click at [870, 446] on div "Mark as completed" at bounding box center [887, 446] width 108 height 16
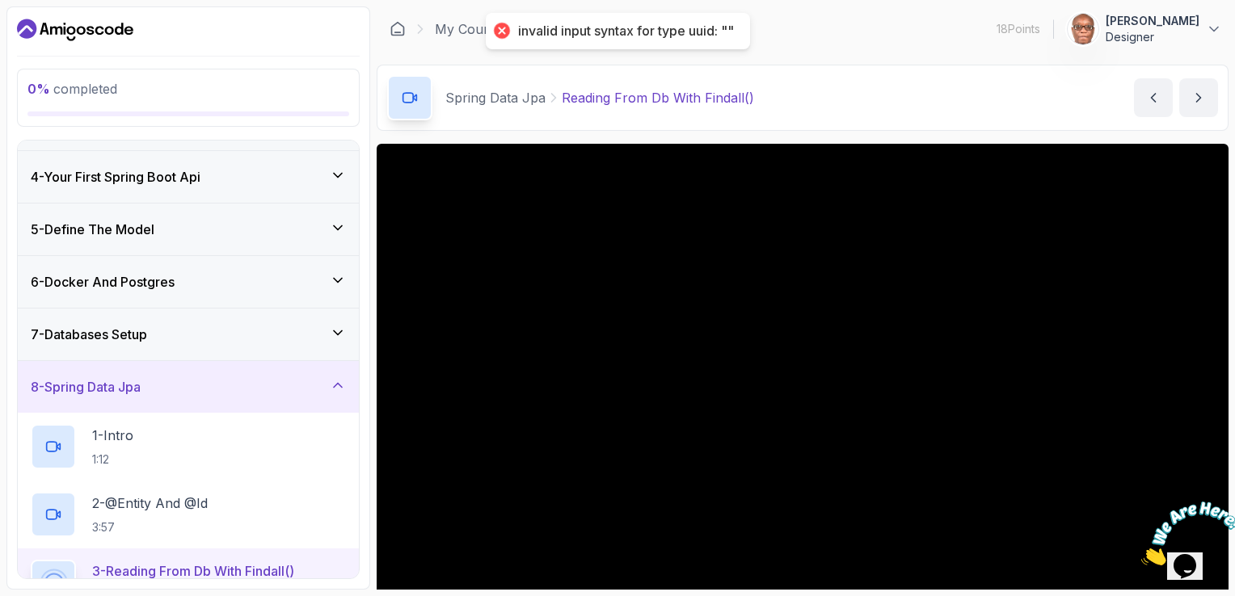
scroll to position [188, 0]
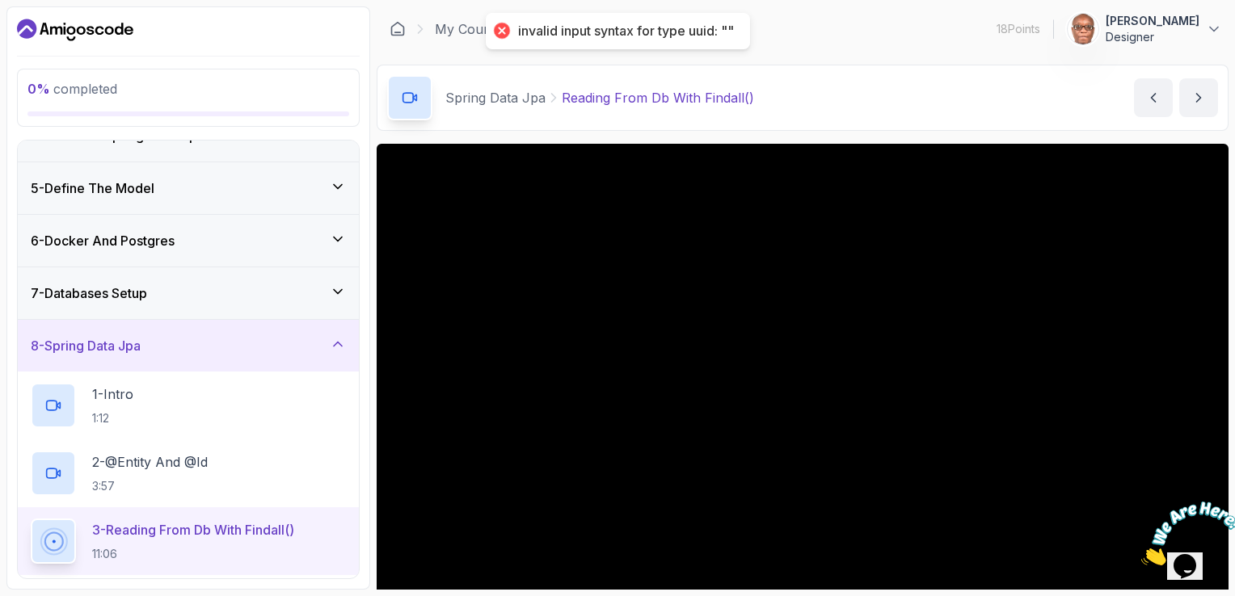
click at [139, 240] on h3 "6 - Docker And Postgres" at bounding box center [103, 240] width 144 height 19
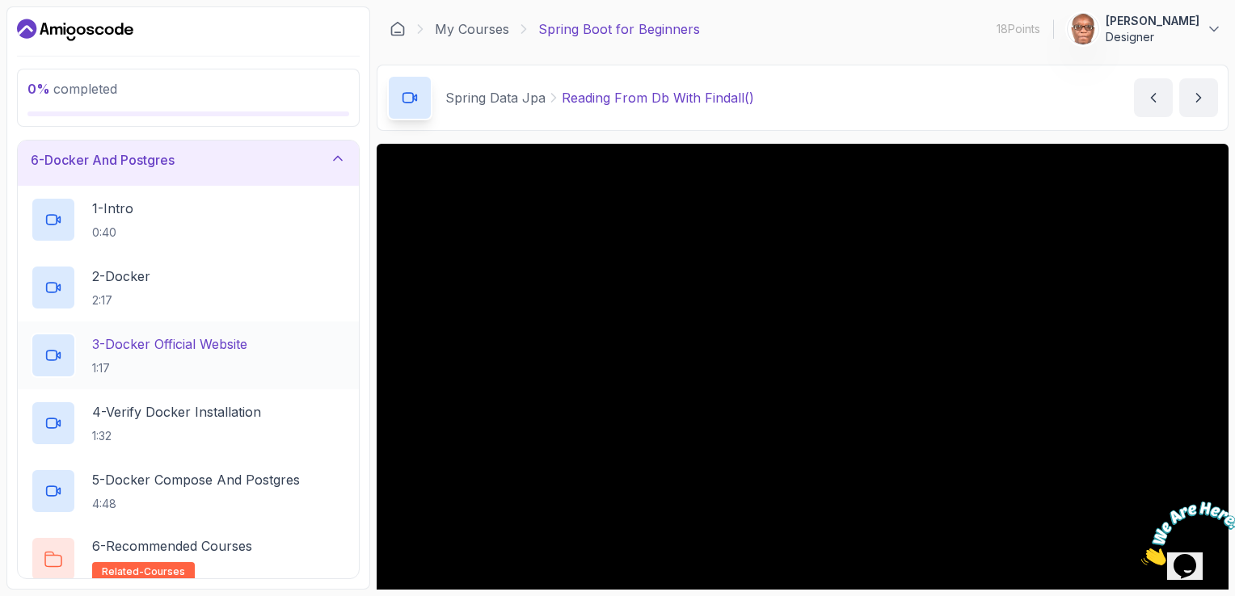
scroll to position [350, 0]
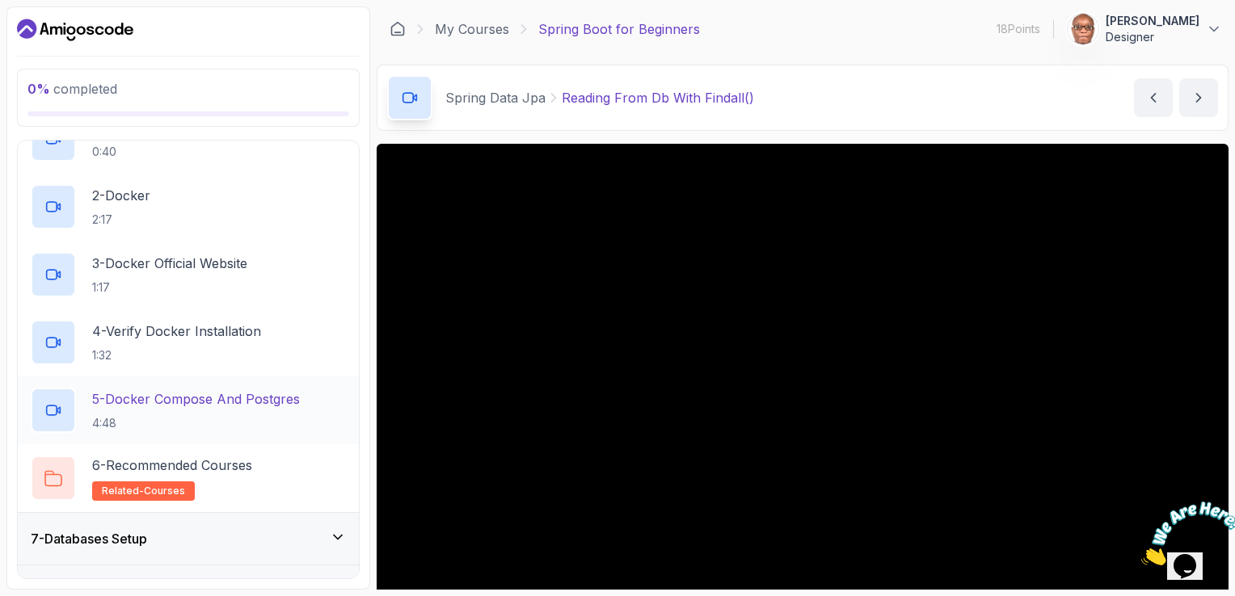
click at [183, 402] on p "5 - Docker Compose And Postgres" at bounding box center [196, 399] width 208 height 19
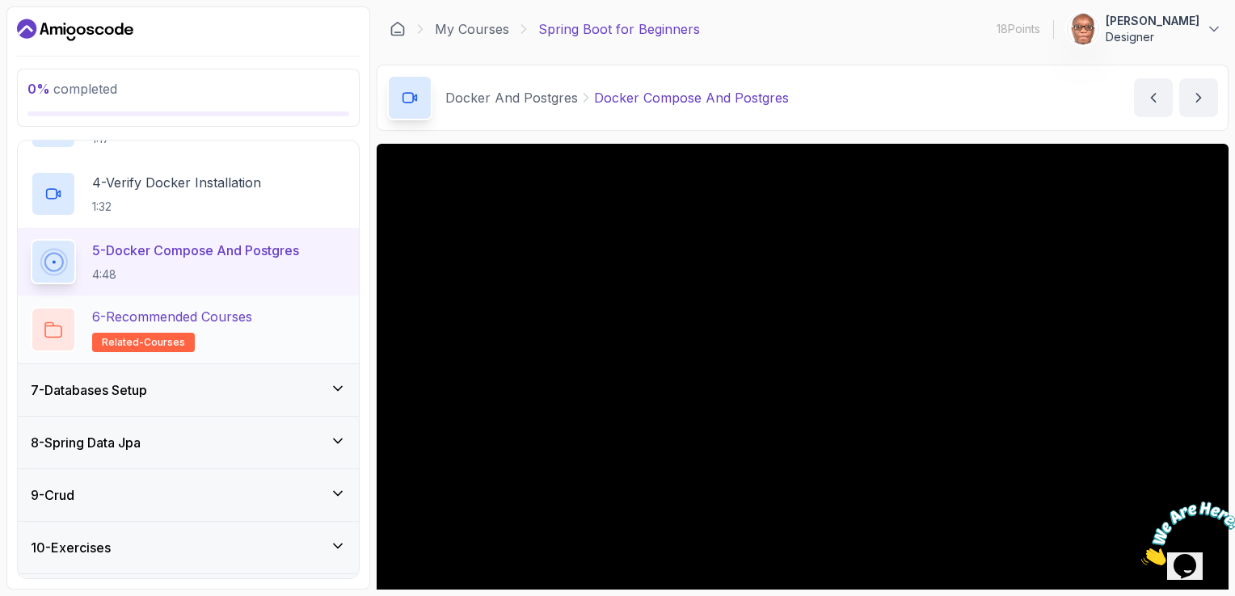
scroll to position [596, 0]
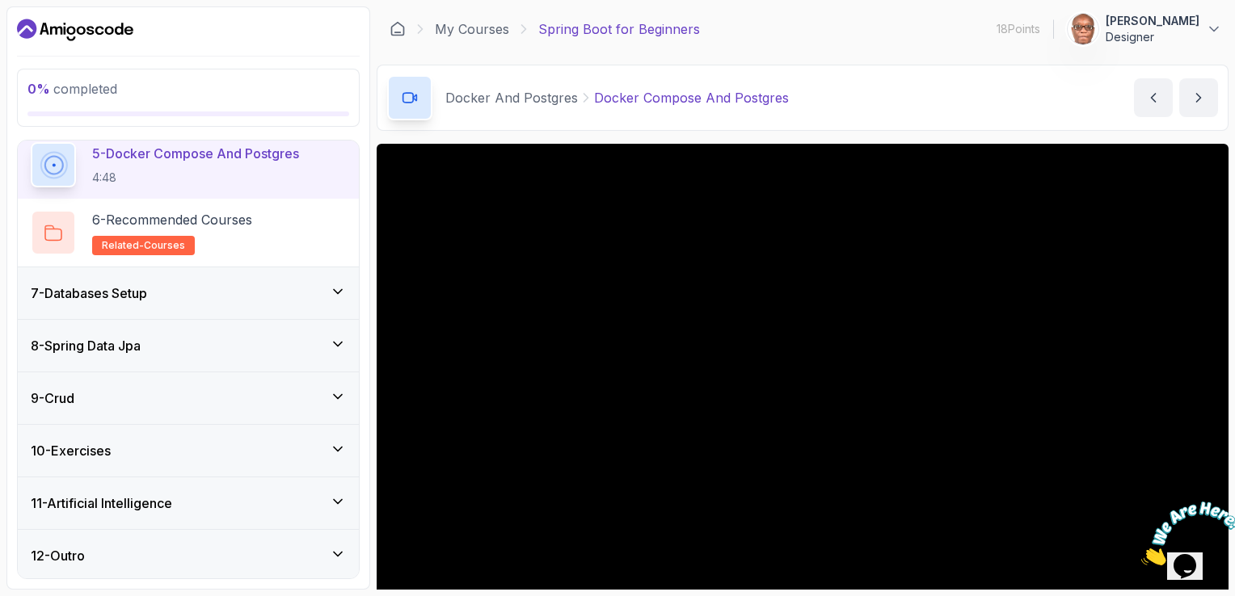
click at [336, 344] on icon at bounding box center [338, 344] width 16 height 16
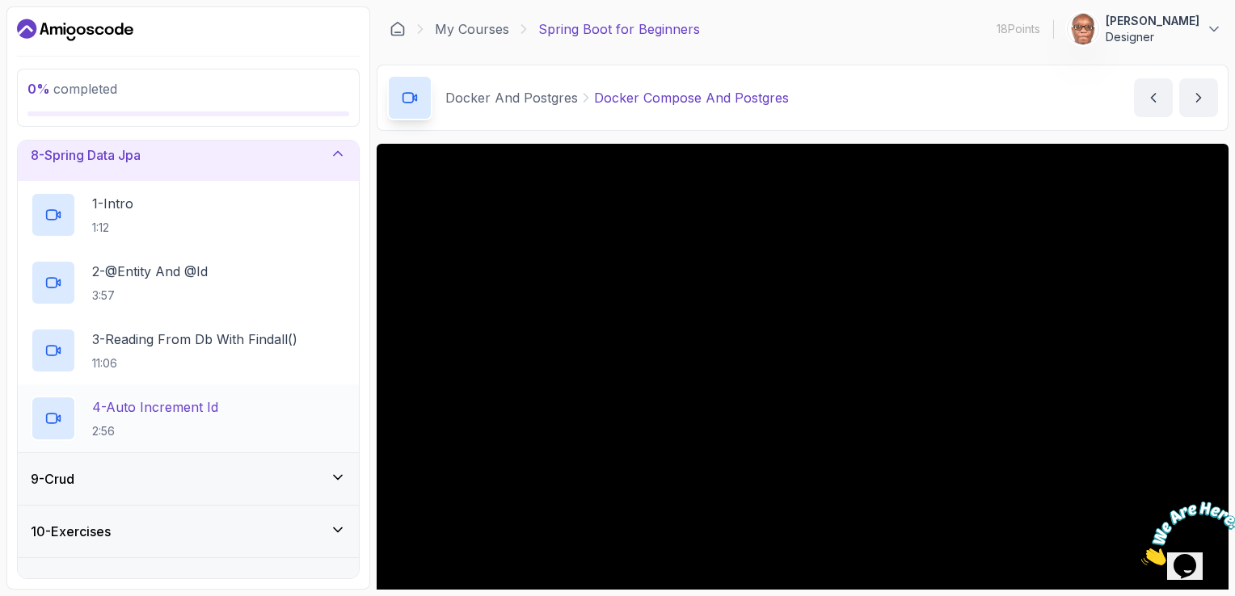
scroll to position [298, 0]
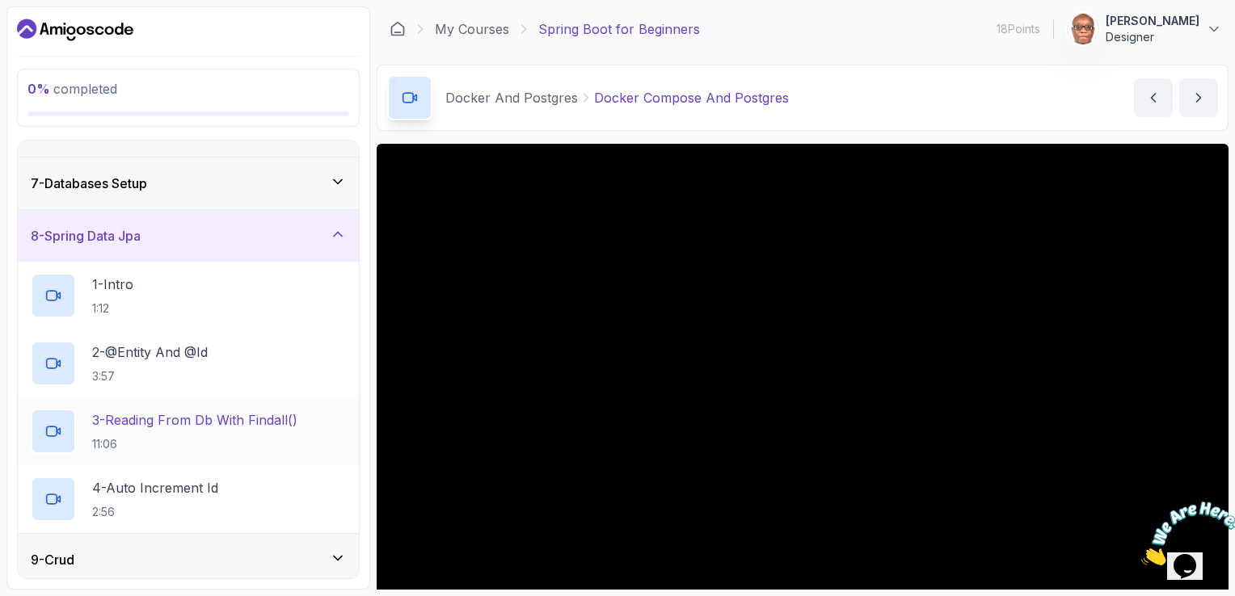
click at [197, 415] on p "3 - Reading From Db With Findall()" at bounding box center [194, 420] width 205 height 19
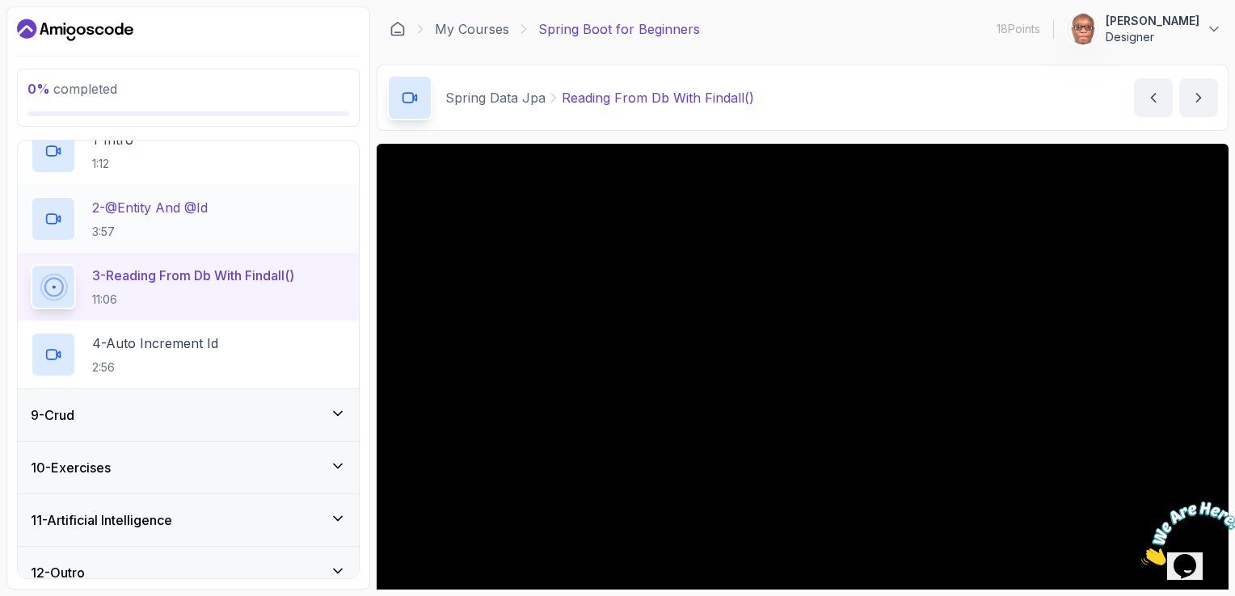
scroll to position [460, 0]
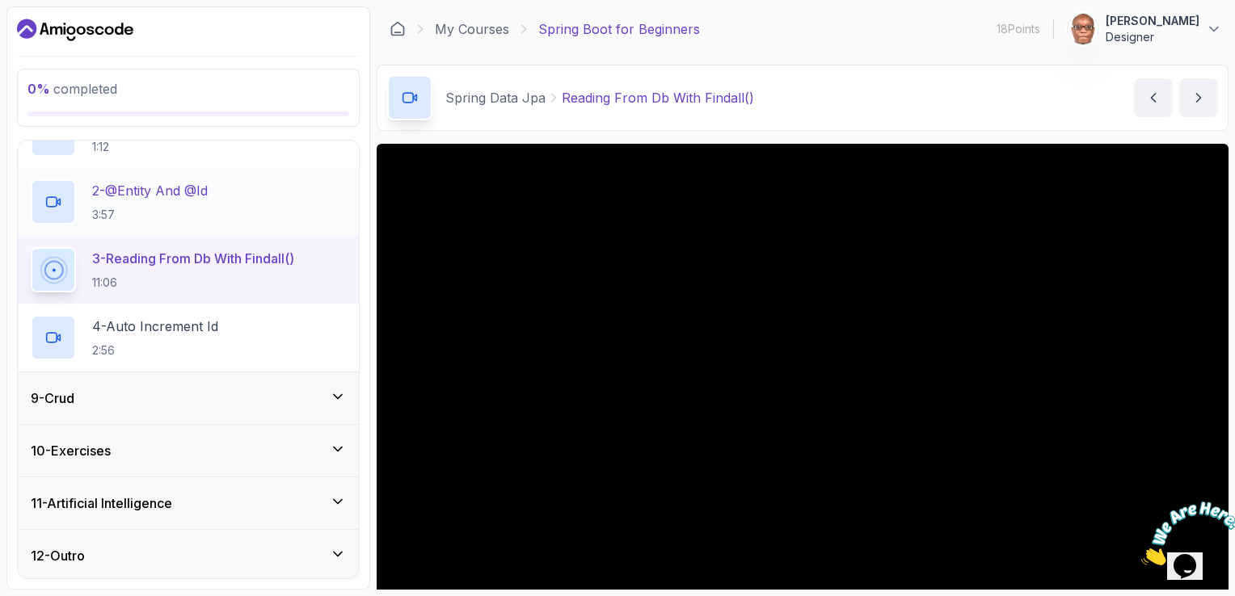
click at [187, 207] on p "3:57" at bounding box center [150, 215] width 116 height 16
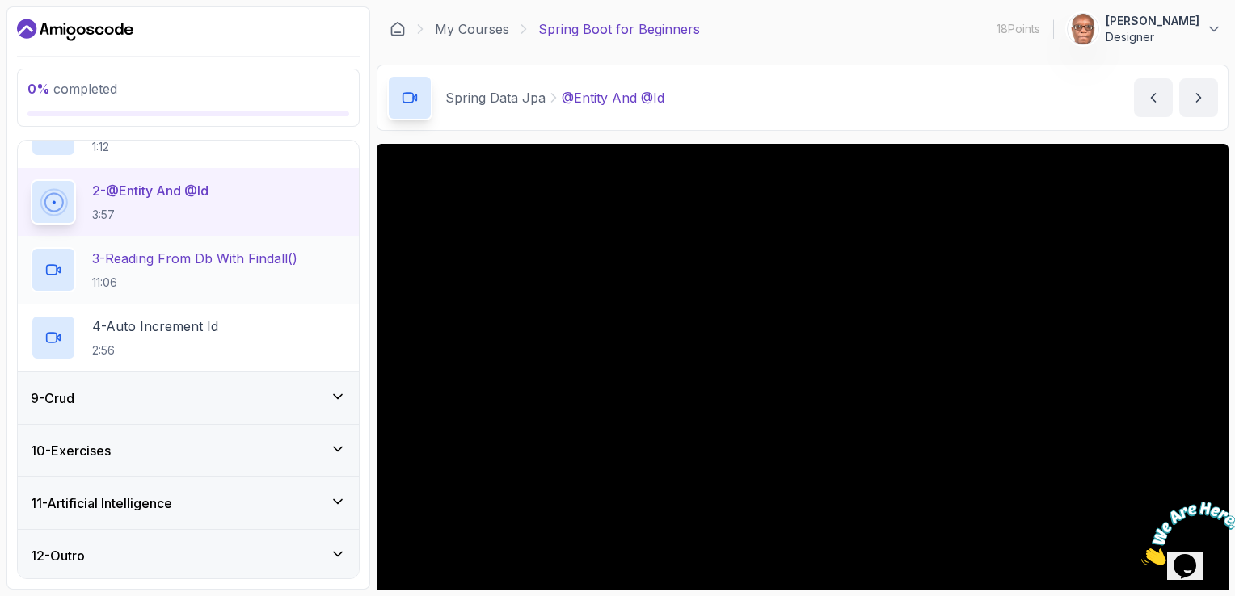
click at [174, 275] on p "11:06" at bounding box center [194, 283] width 205 height 16
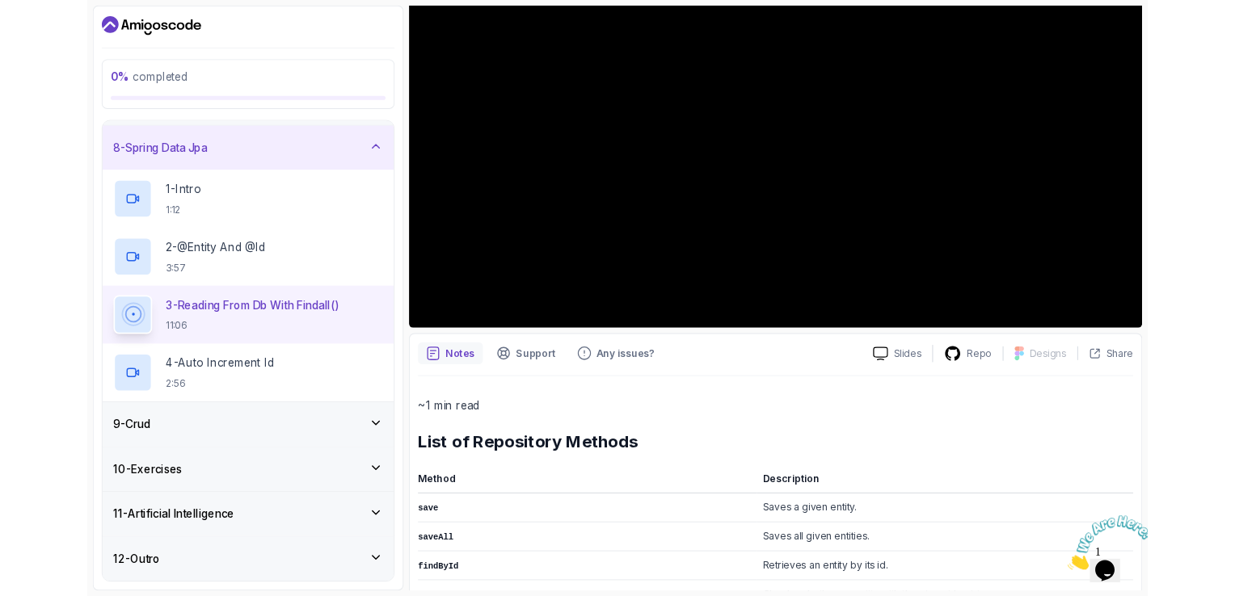
scroll to position [359, 0]
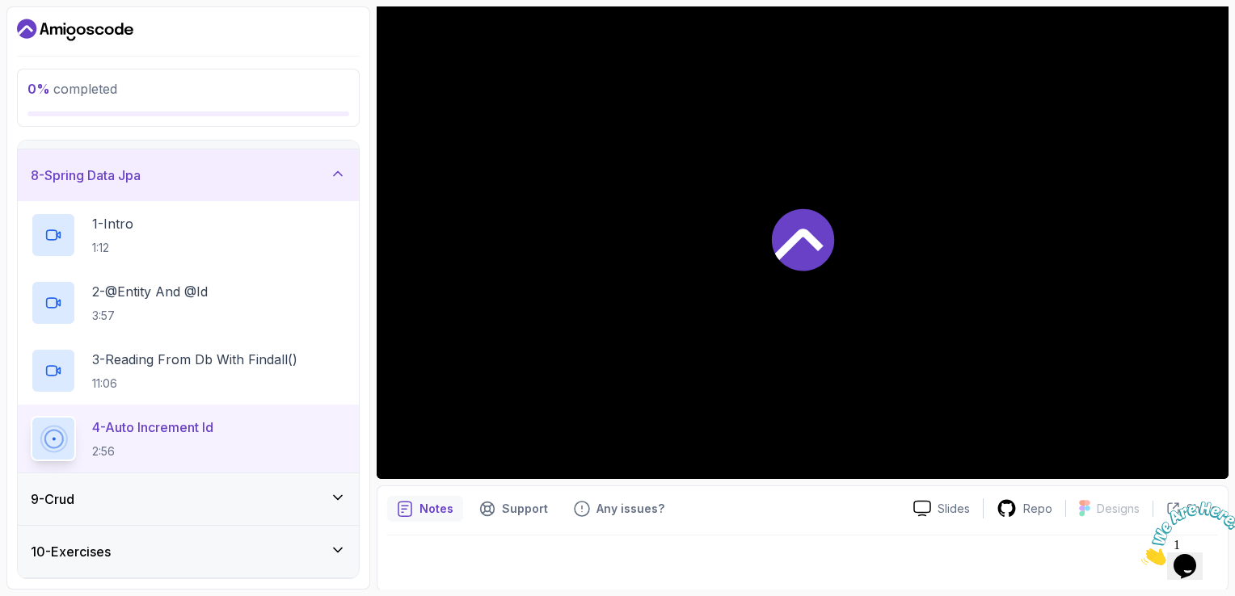
scroll to position [460, 0]
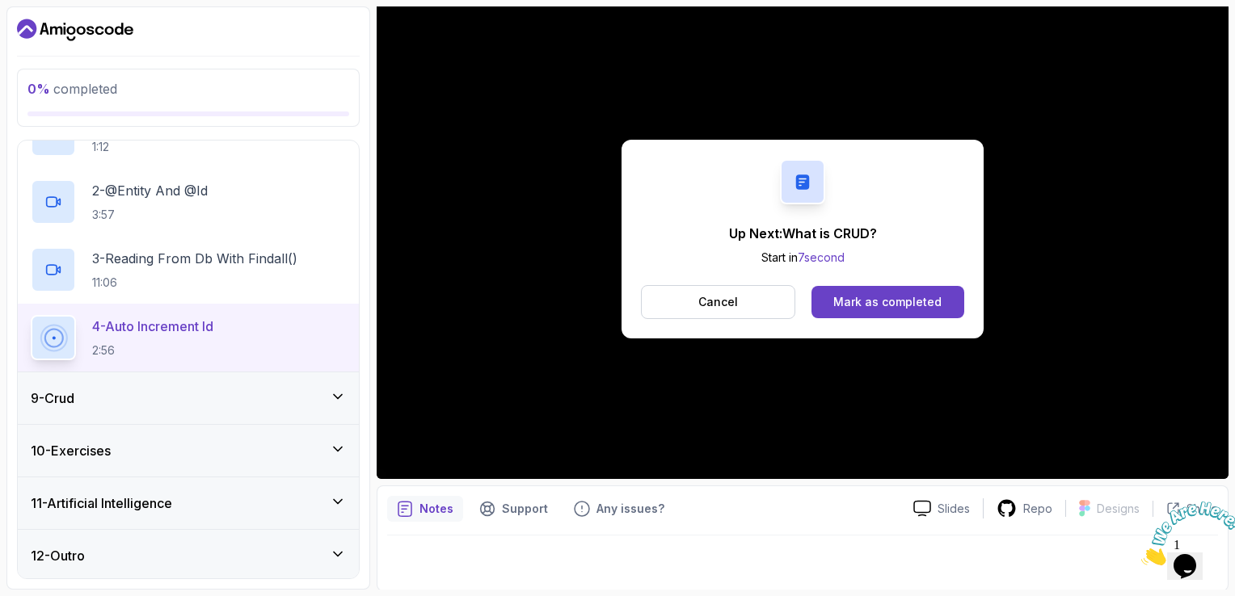
click at [873, 299] on div "Mark as completed" at bounding box center [887, 302] width 108 height 16
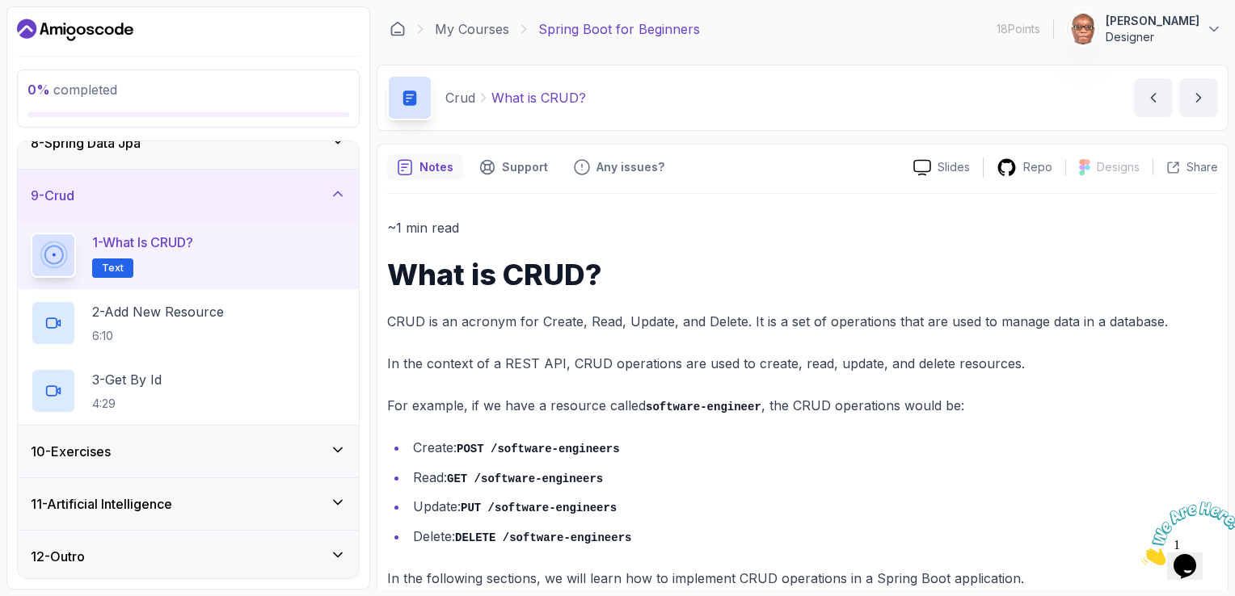
scroll to position [30, 0]
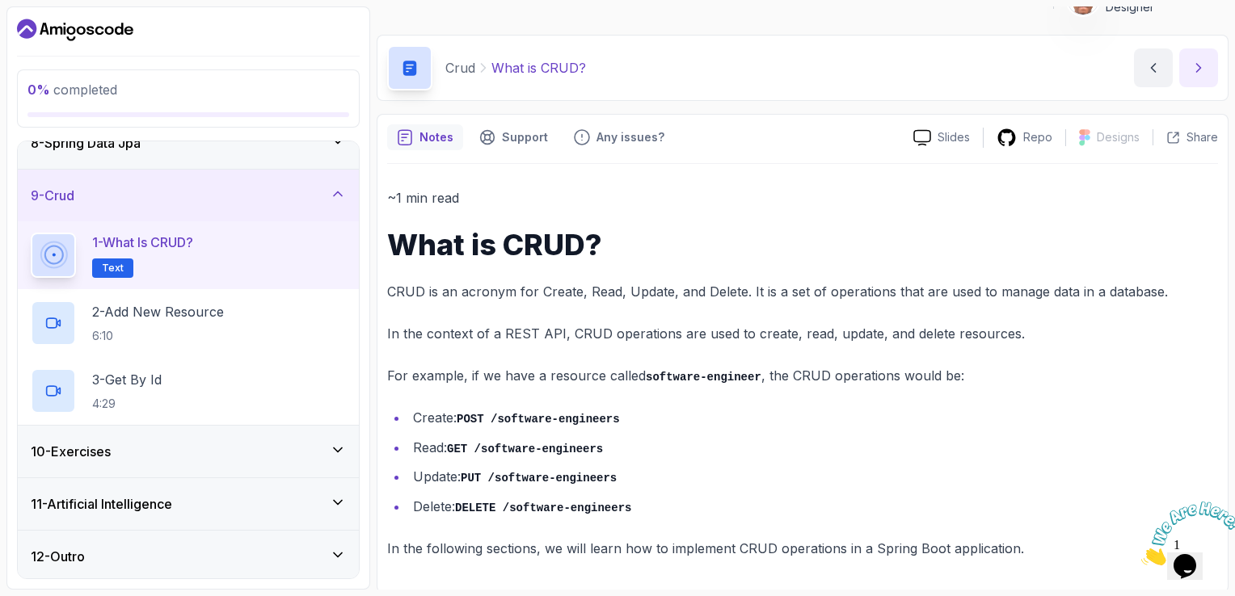
click at [1197, 66] on icon "next content" at bounding box center [1198, 68] width 16 height 16
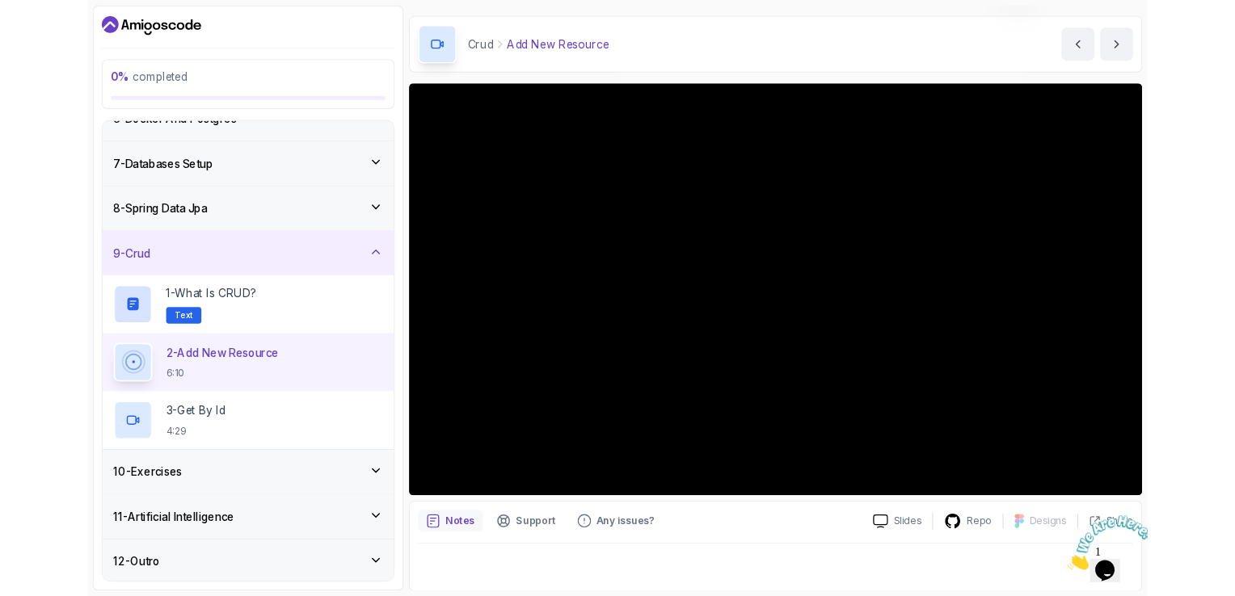
scroll to position [392, 0]
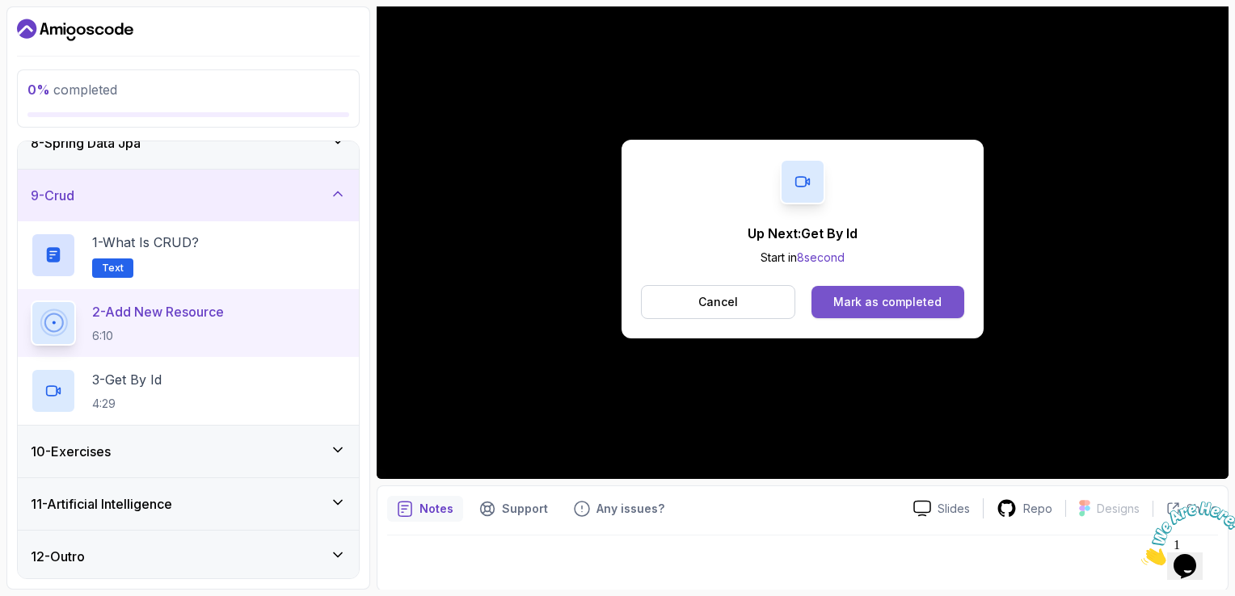
click at [866, 301] on div "Mark as completed" at bounding box center [887, 302] width 108 height 16
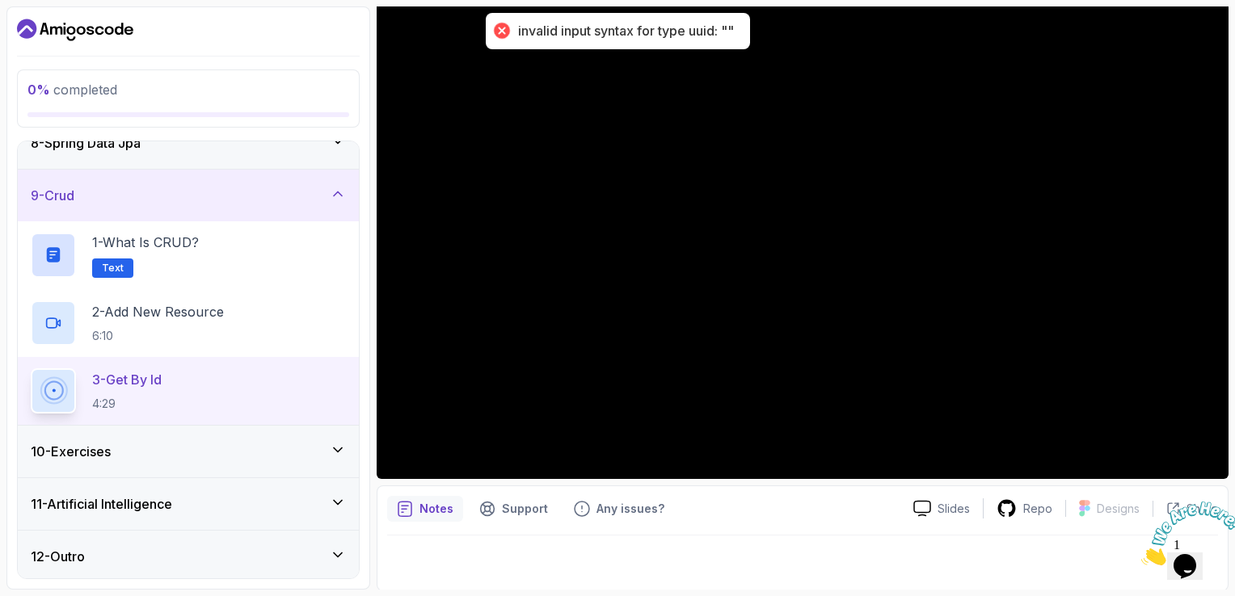
click at [330, 444] on icon at bounding box center [338, 450] width 16 height 16
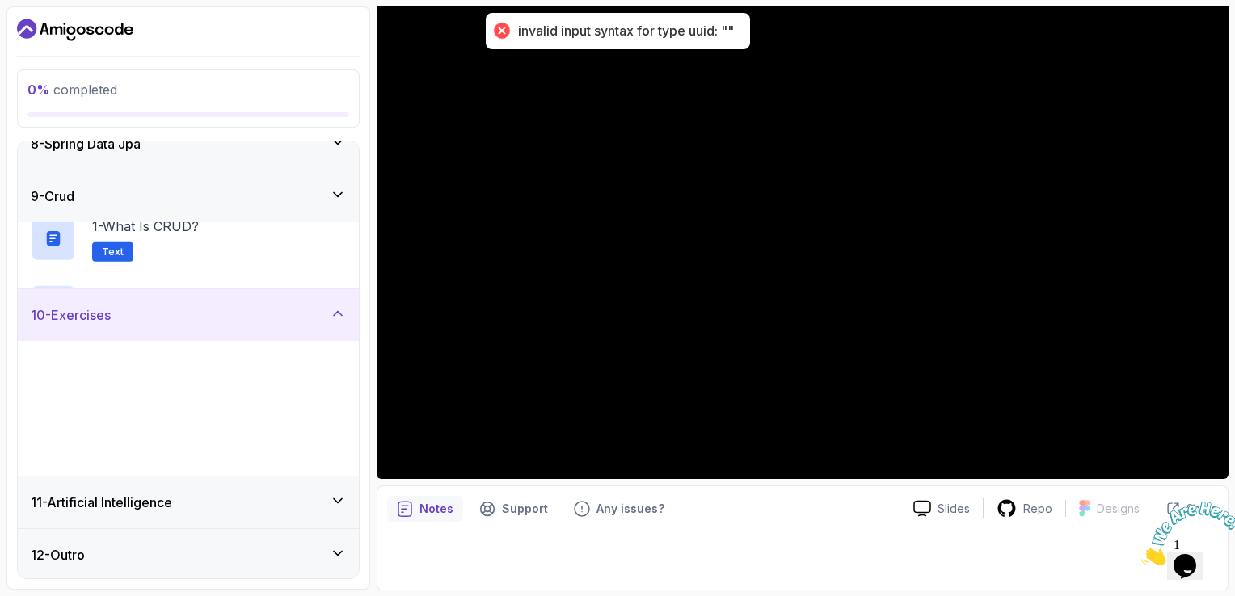
scroll to position [392, 0]
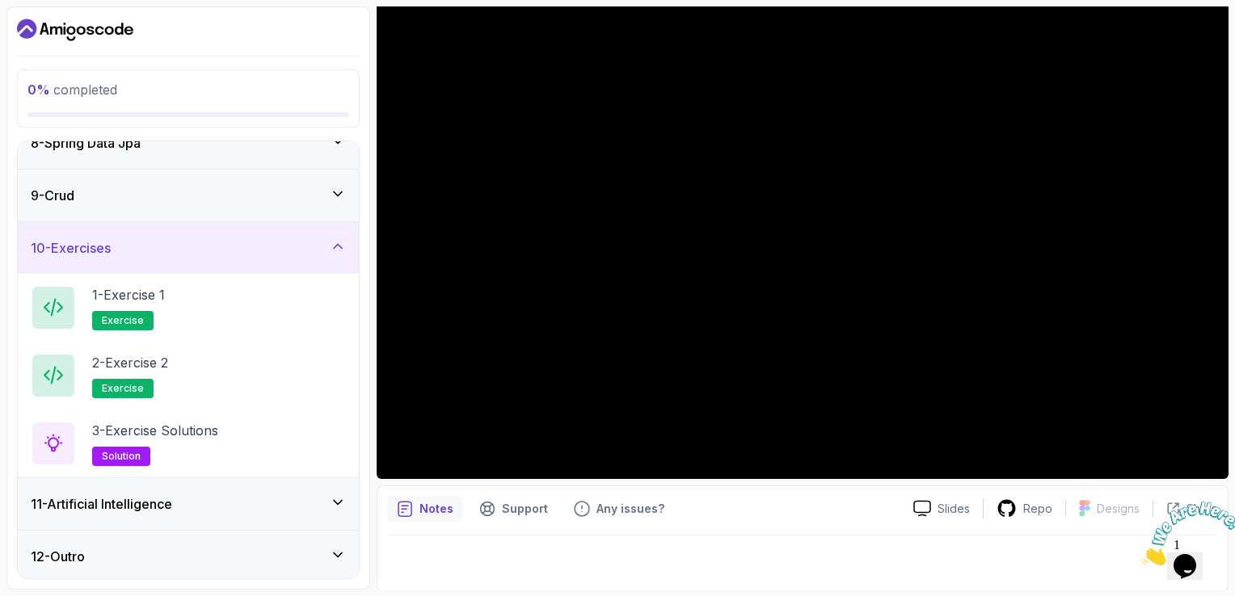
click at [336, 244] on icon at bounding box center [338, 246] width 8 height 4
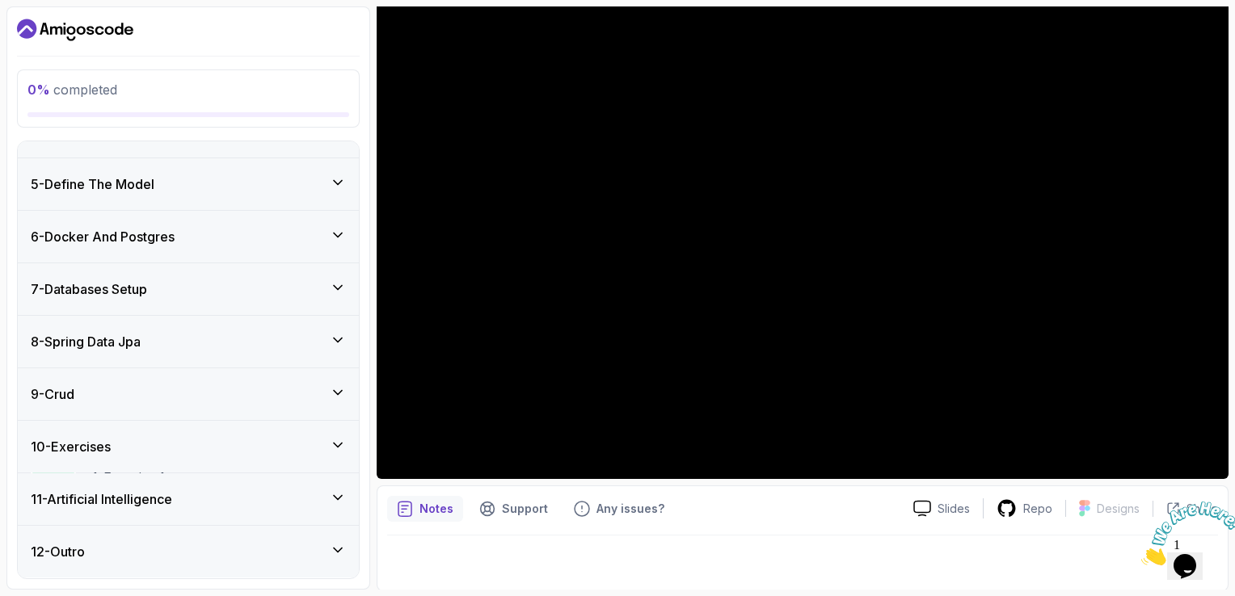
scroll to position [188, 0]
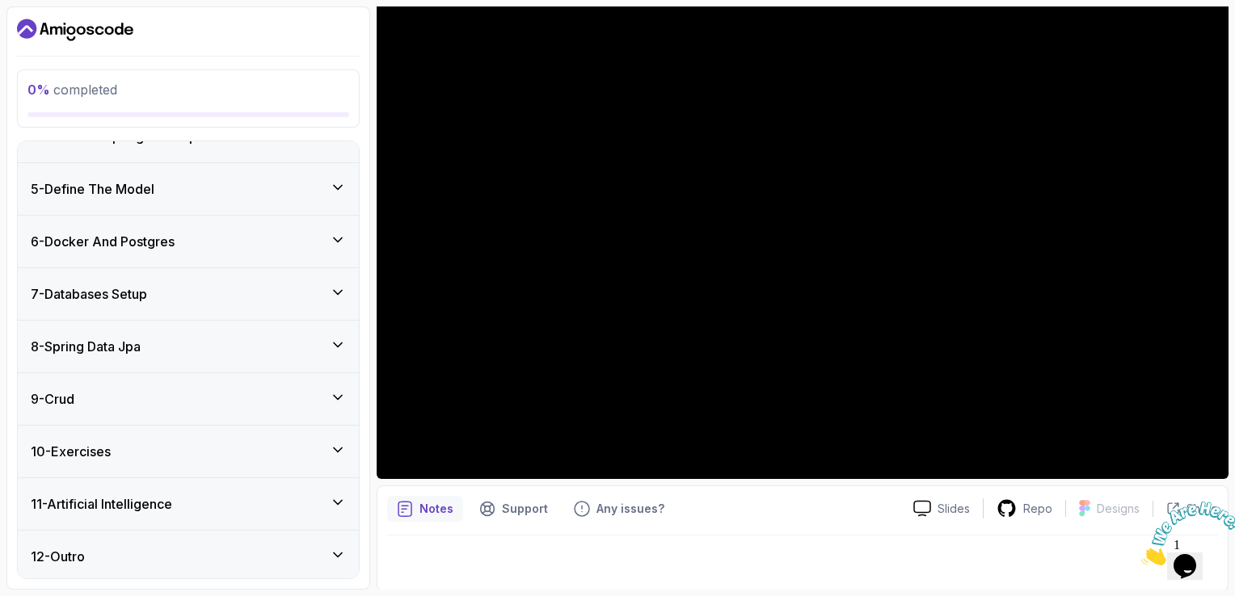
click at [342, 500] on icon at bounding box center [338, 502] width 8 height 4
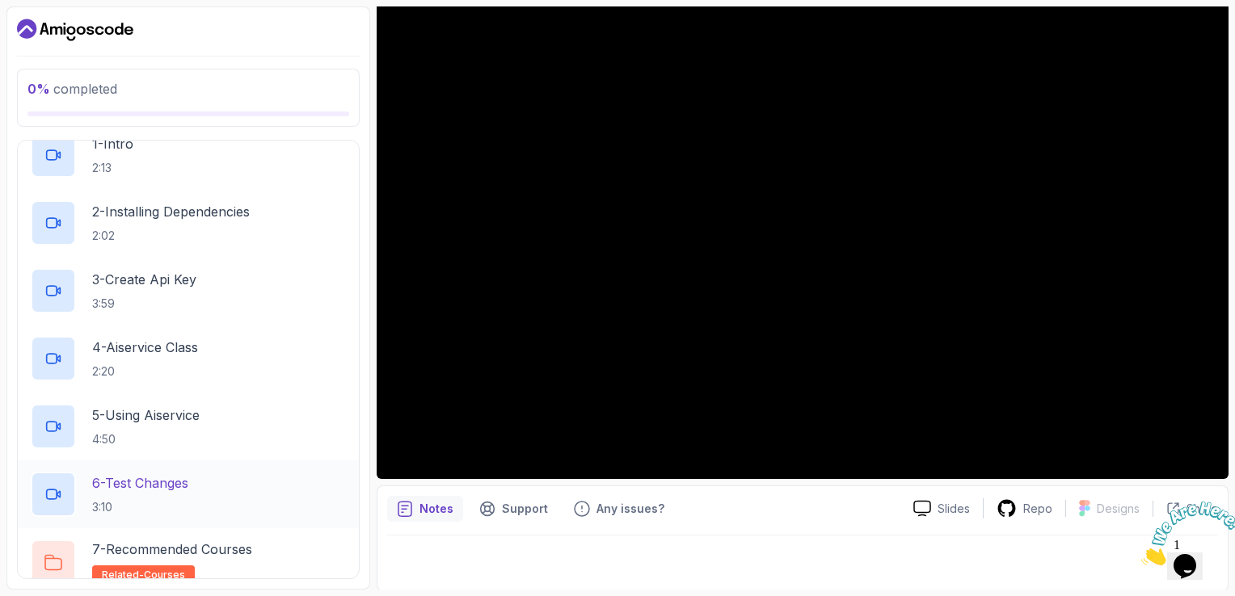
scroll to position [340, 0]
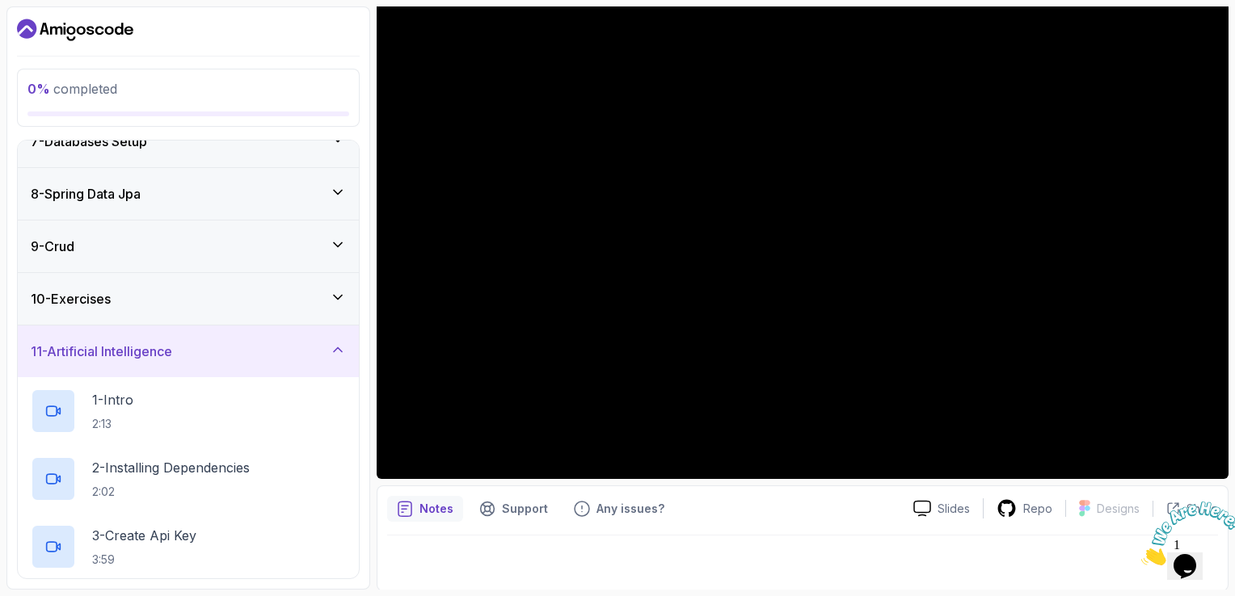
click at [338, 348] on icon at bounding box center [338, 350] width 8 height 4
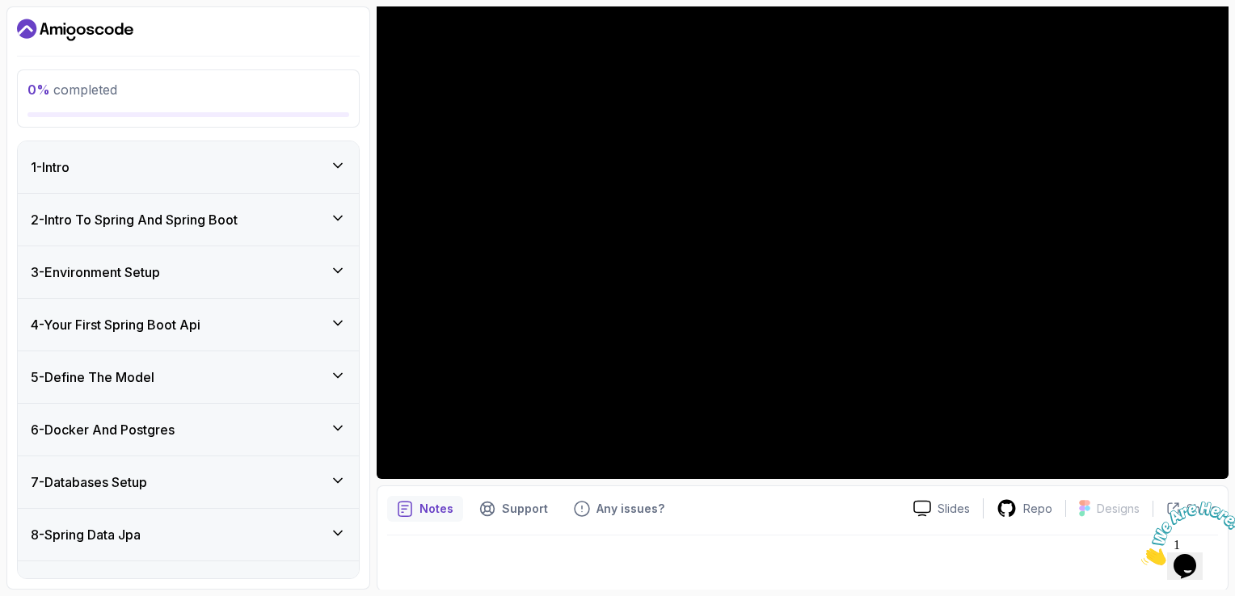
scroll to position [188, 0]
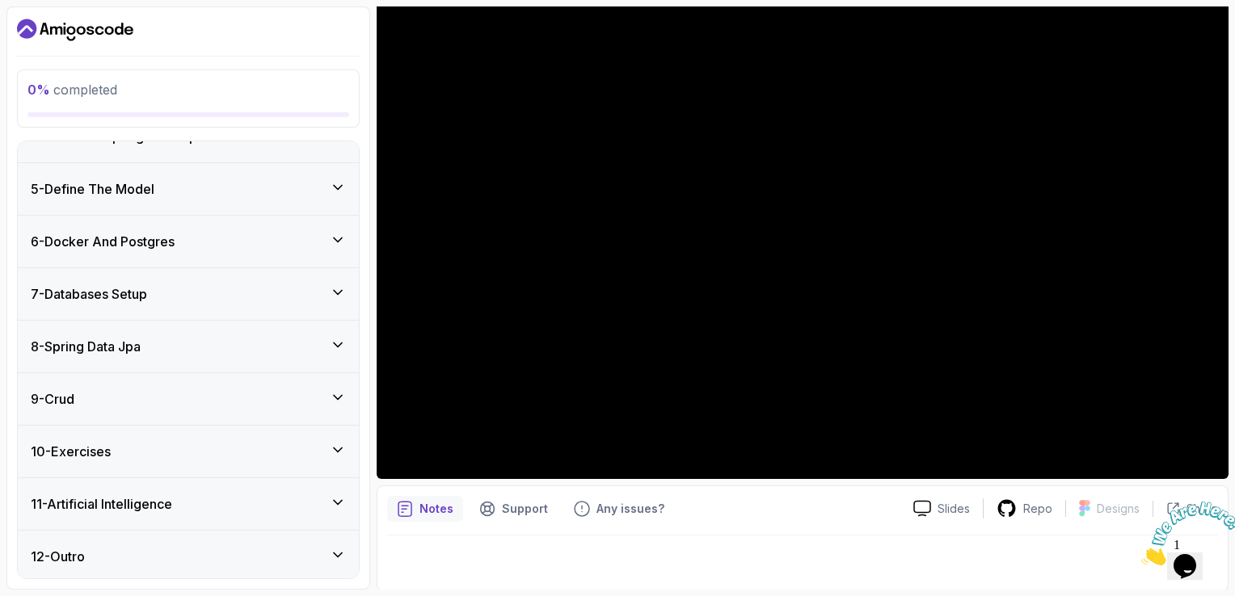
click at [336, 393] on icon at bounding box center [338, 398] width 16 height 16
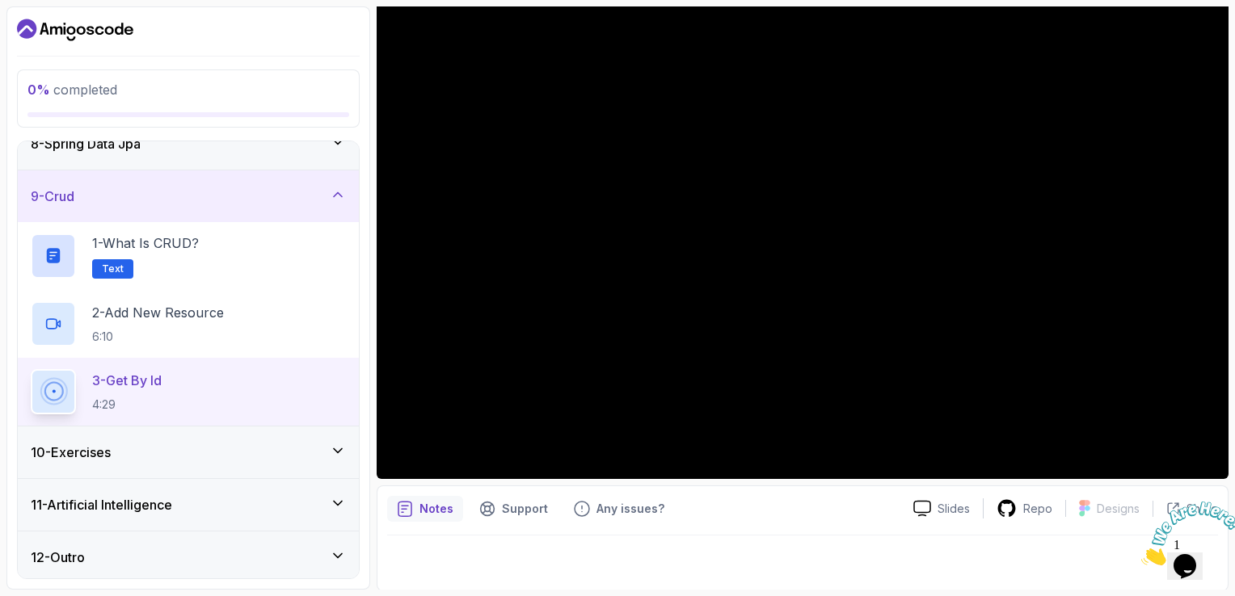
scroll to position [392, 0]
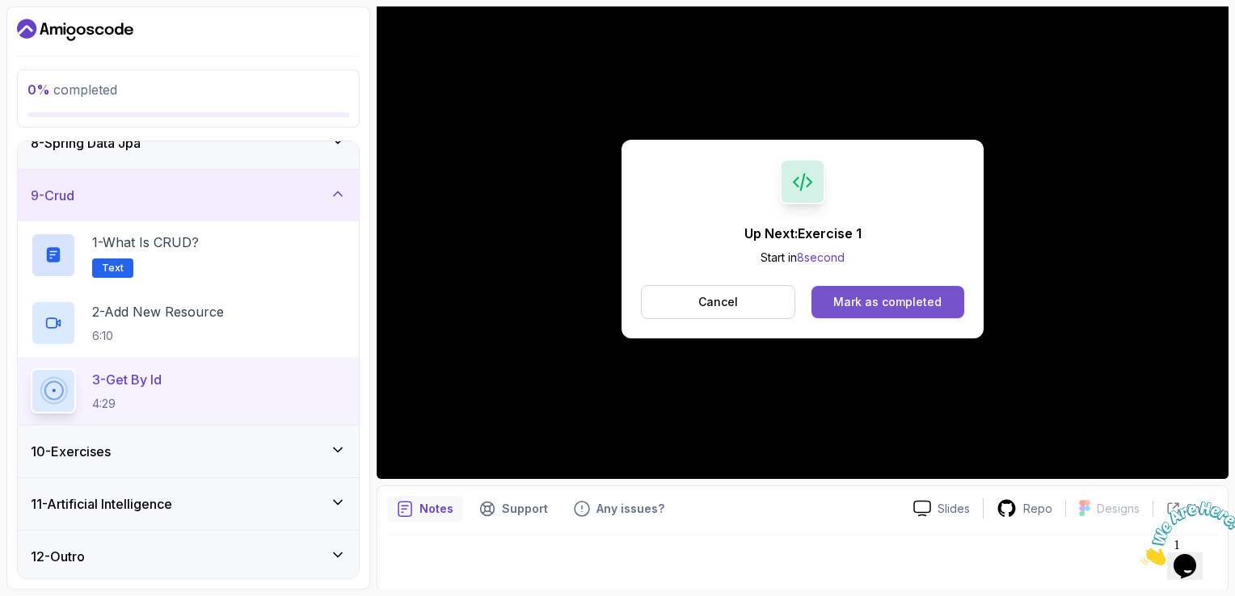
click at [906, 299] on div "Mark as completed" at bounding box center [887, 302] width 108 height 16
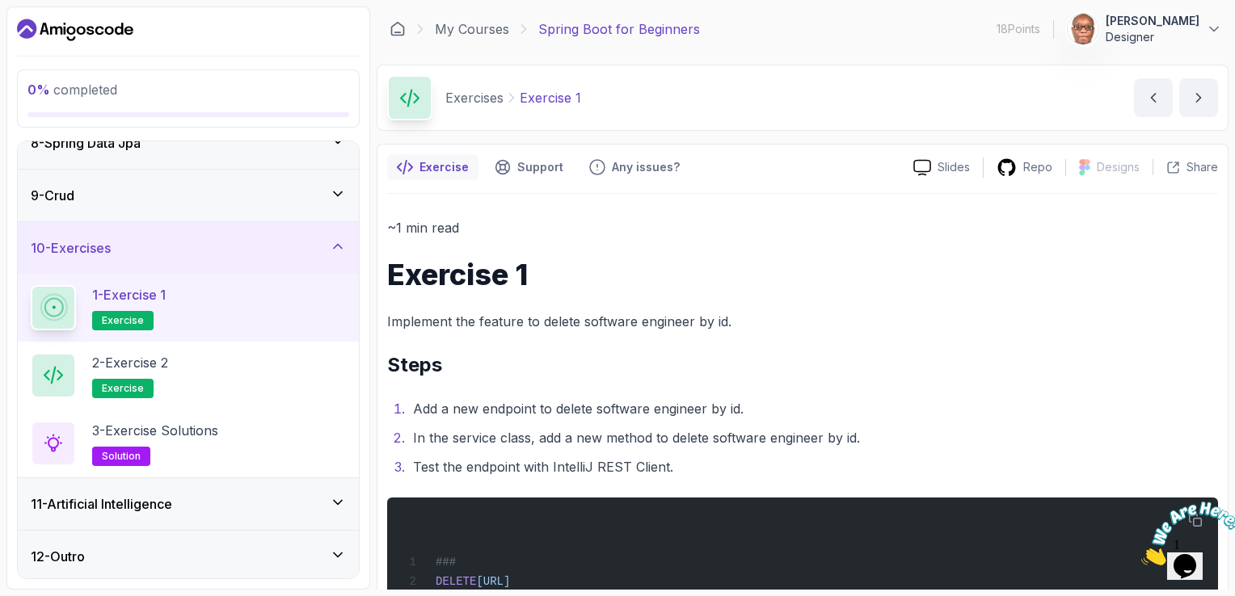
scroll to position [46, 0]
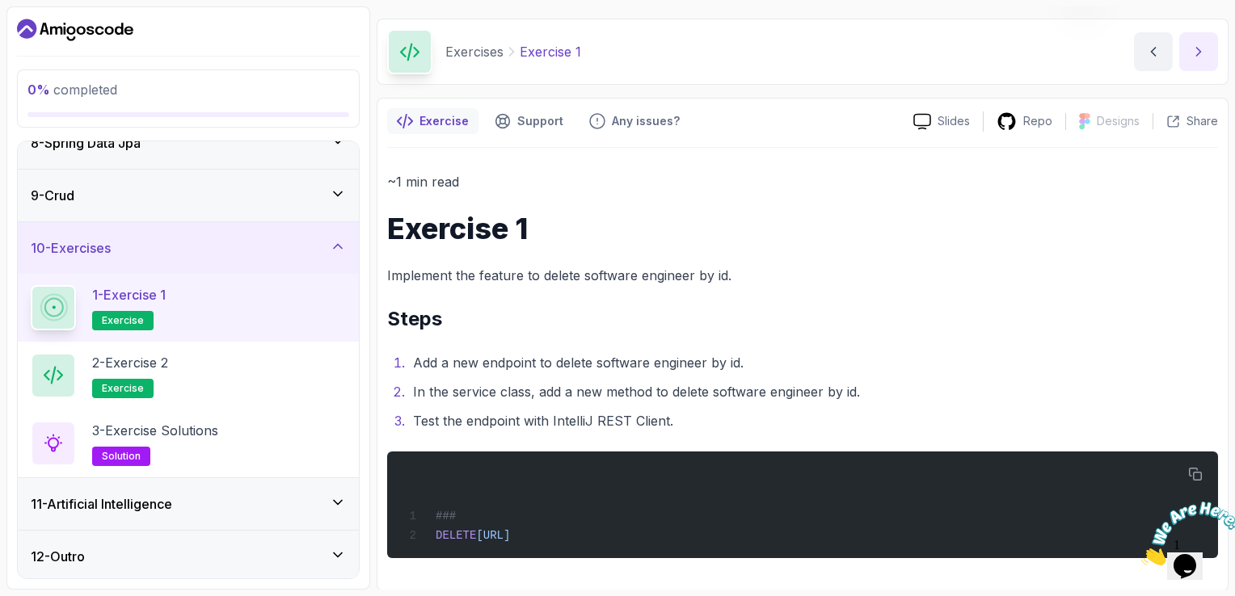
click at [1198, 47] on icon "next content" at bounding box center [1198, 52] width 16 height 16
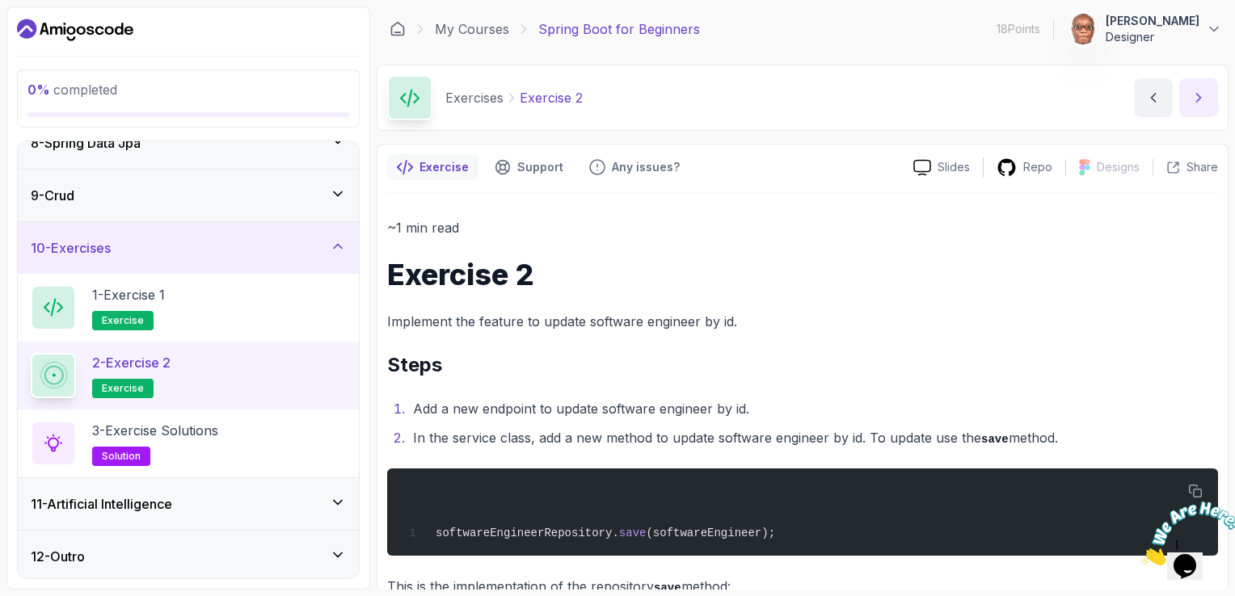
click at [1198, 102] on icon "next content" at bounding box center [1199, 98] width 4 height 8
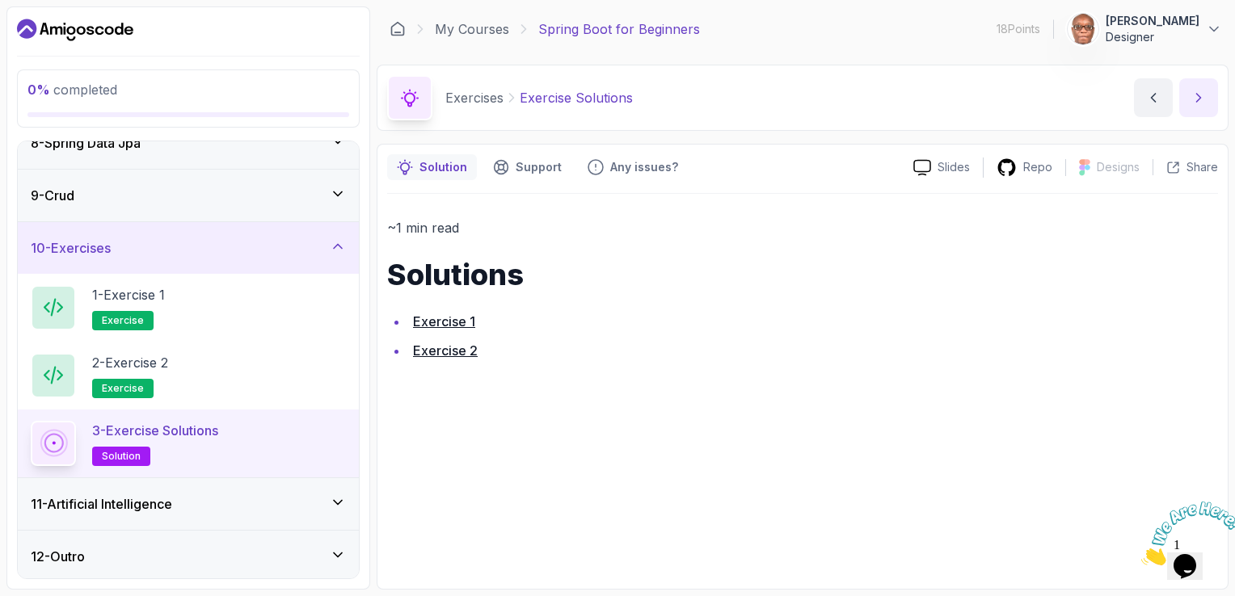
click at [1199, 99] on icon "next content" at bounding box center [1199, 98] width 4 height 8
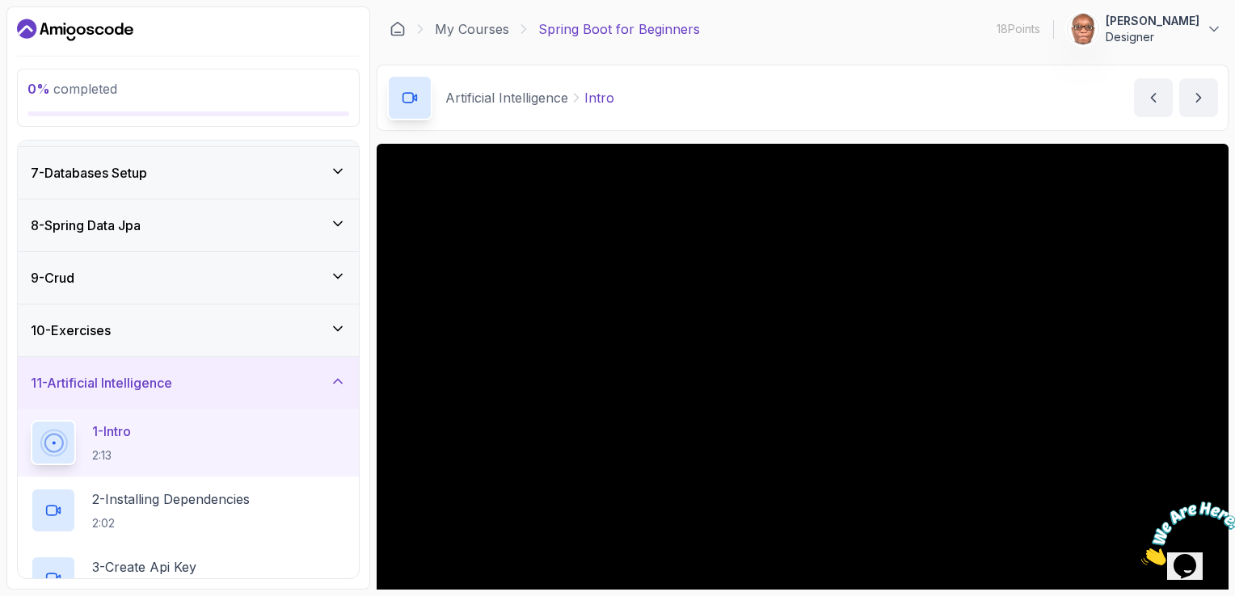
scroll to position [323, 0]
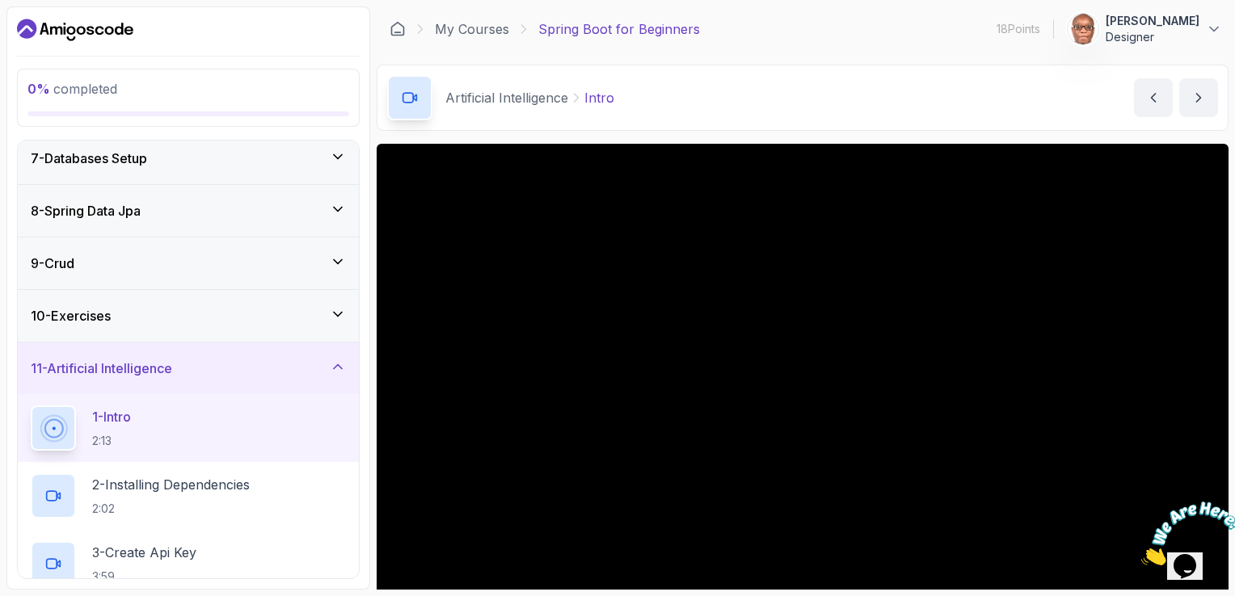
click at [342, 313] on icon at bounding box center [338, 315] width 8 height 4
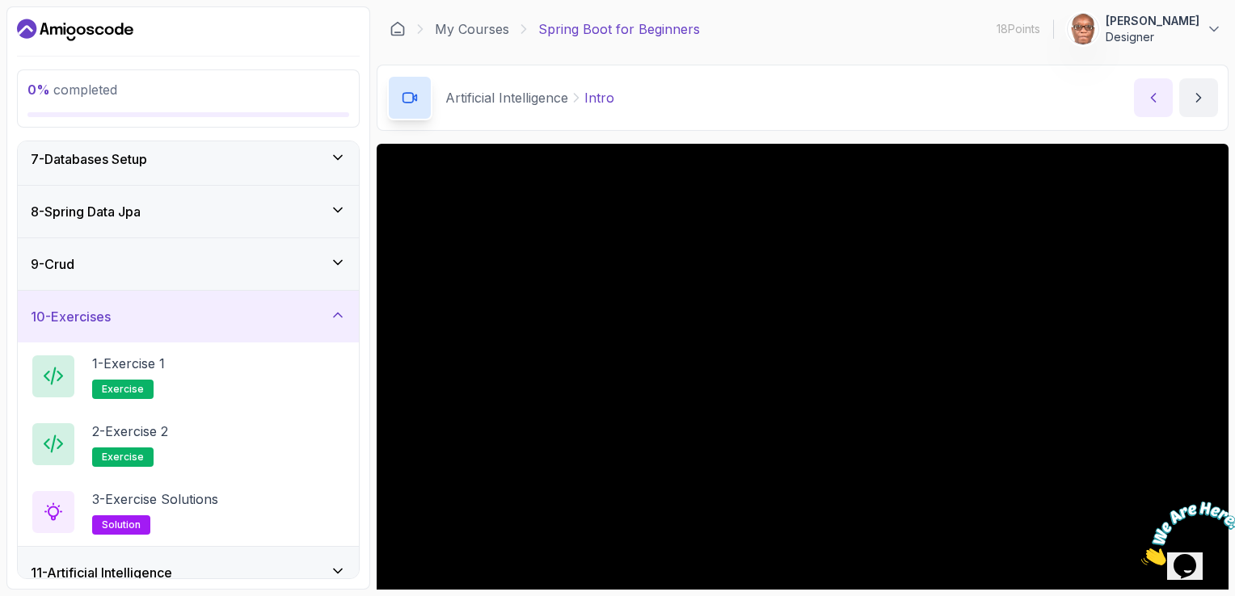
click at [1148, 99] on icon "previous content" at bounding box center [1153, 98] width 16 height 16
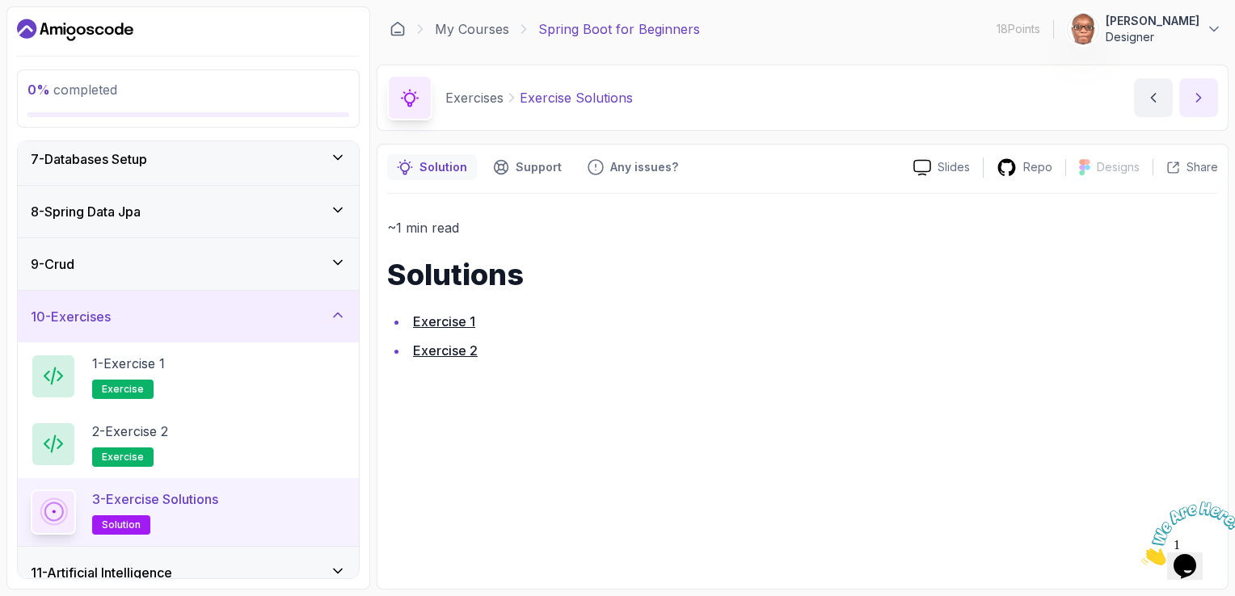
click at [1203, 95] on icon "next content" at bounding box center [1198, 98] width 16 height 16
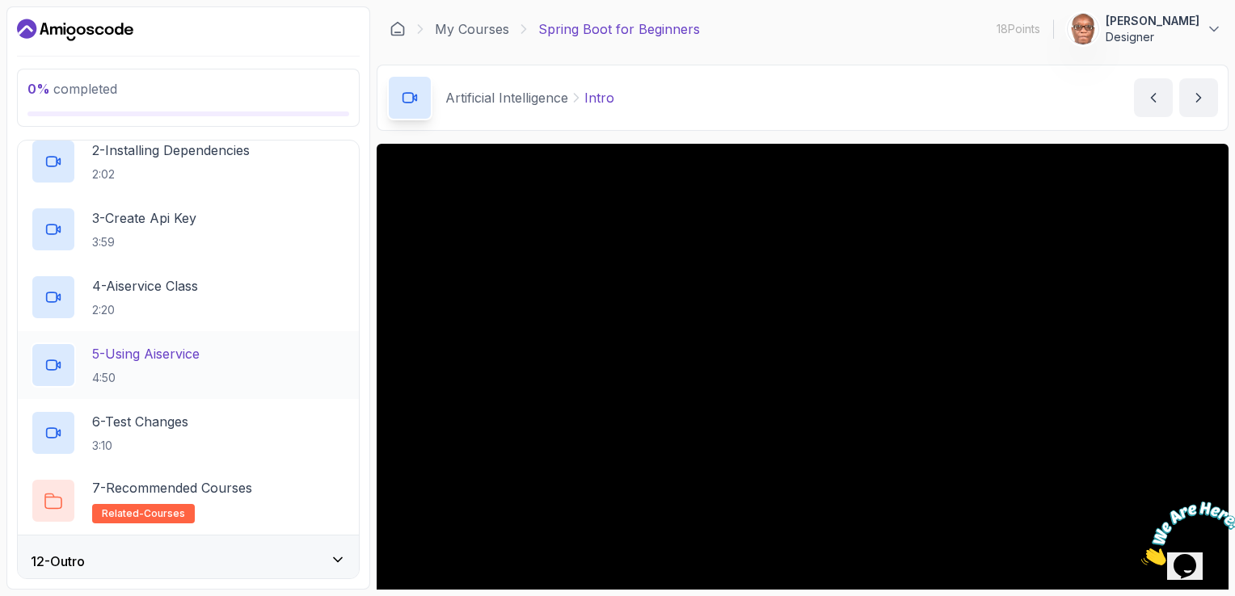
scroll to position [663, 0]
